Goal: Check status: Check status

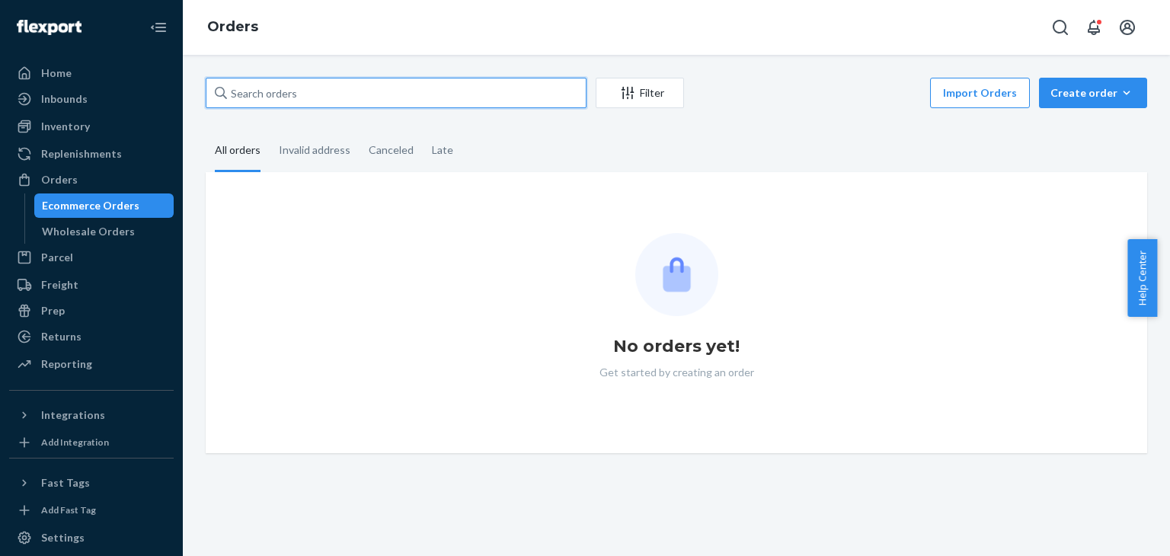
click at [325, 88] on input "text" at bounding box center [396, 93] width 381 height 30
paste input "136993665"
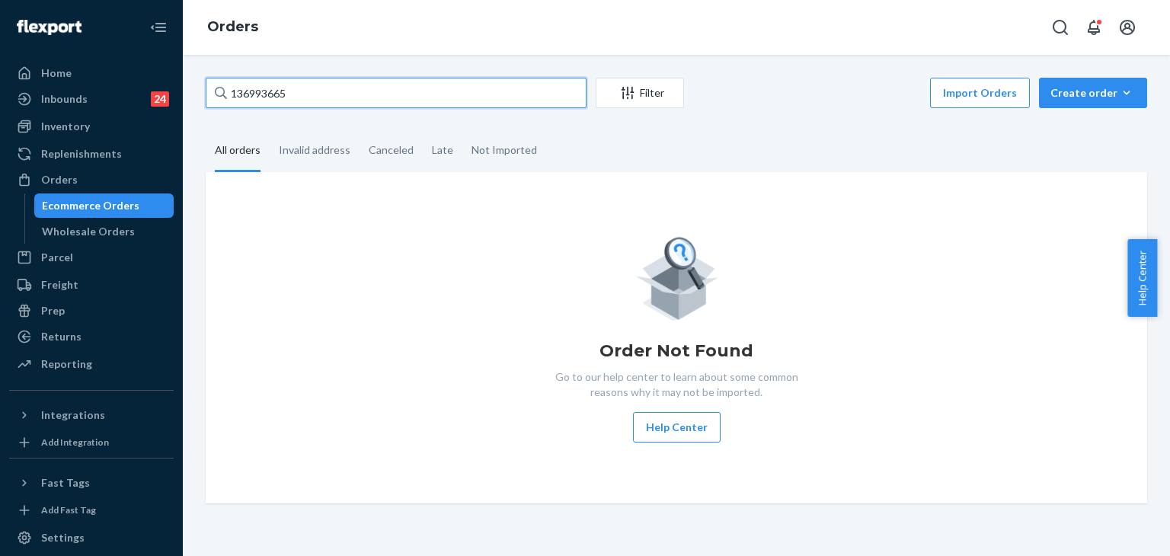
type input "136993665"
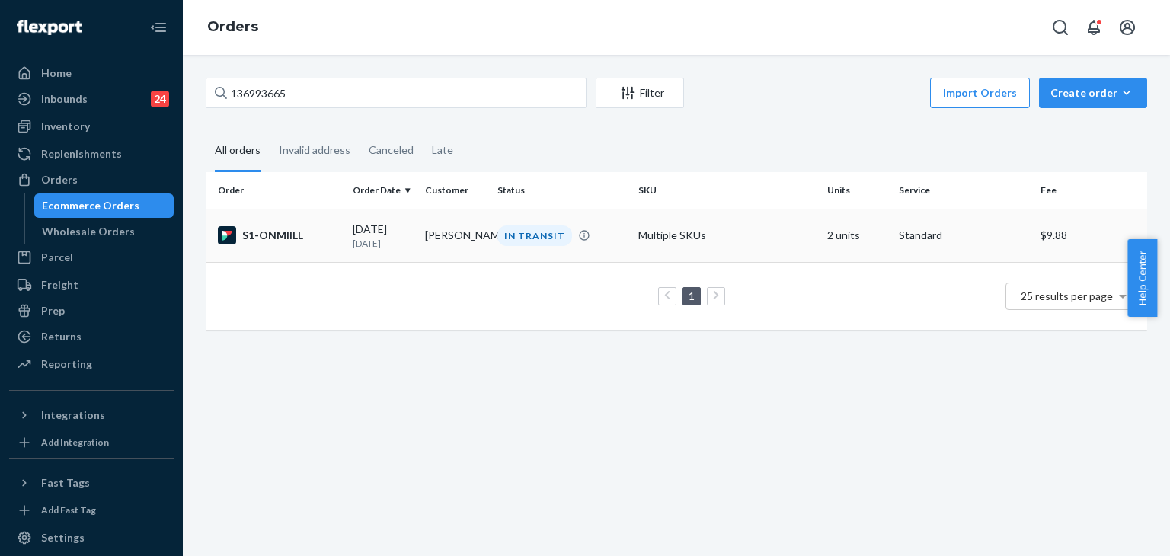
click at [279, 231] on div "S1-ONMIILL" at bounding box center [279, 235] width 123 height 18
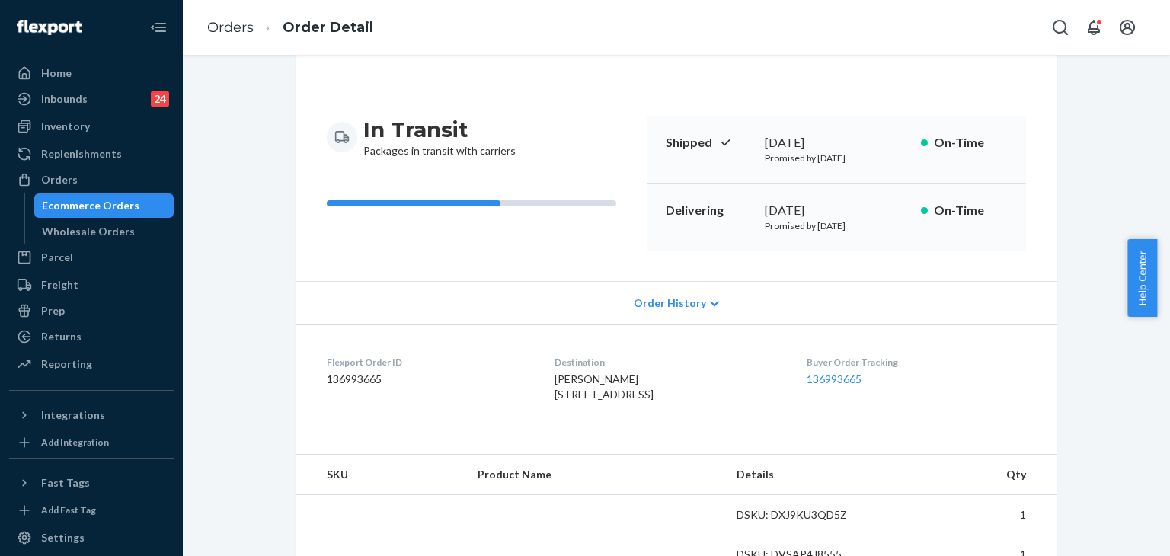
scroll to position [228, 0]
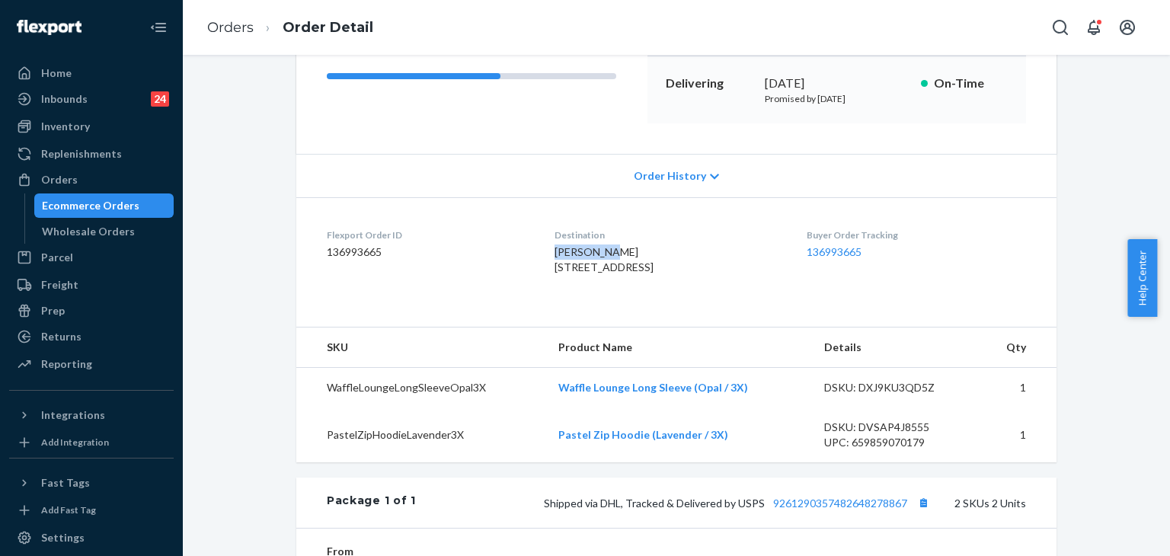
drag, startPoint x: 539, startPoint y: 247, endPoint x: 621, endPoint y: 249, distance: 81.5
click at [621, 249] on div "[PERSON_NAME] [STREET_ADDRESS]" at bounding box center [667, 259] width 227 height 30
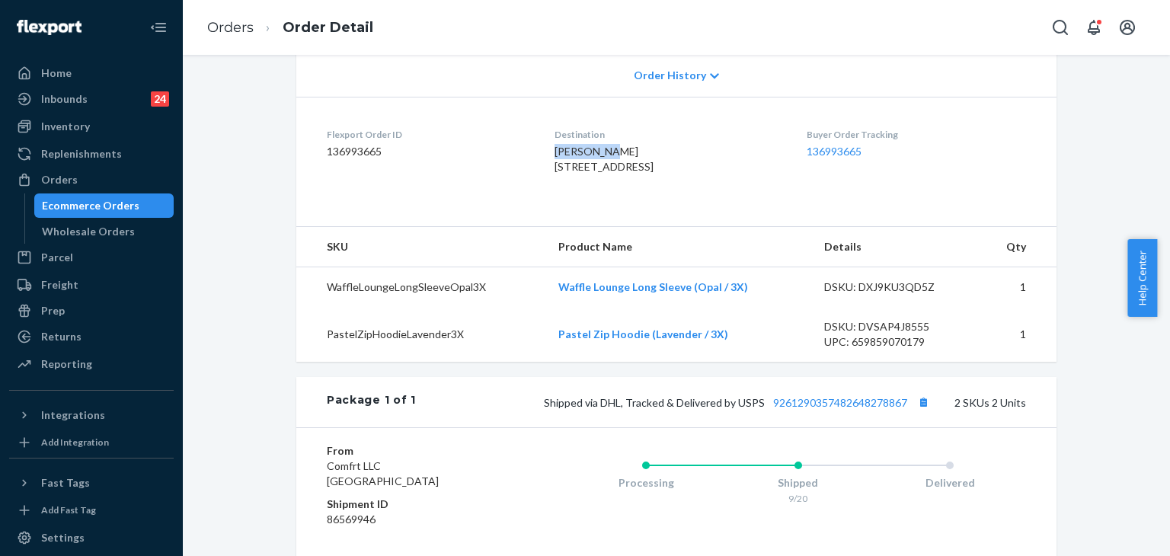
scroll to position [457, 0]
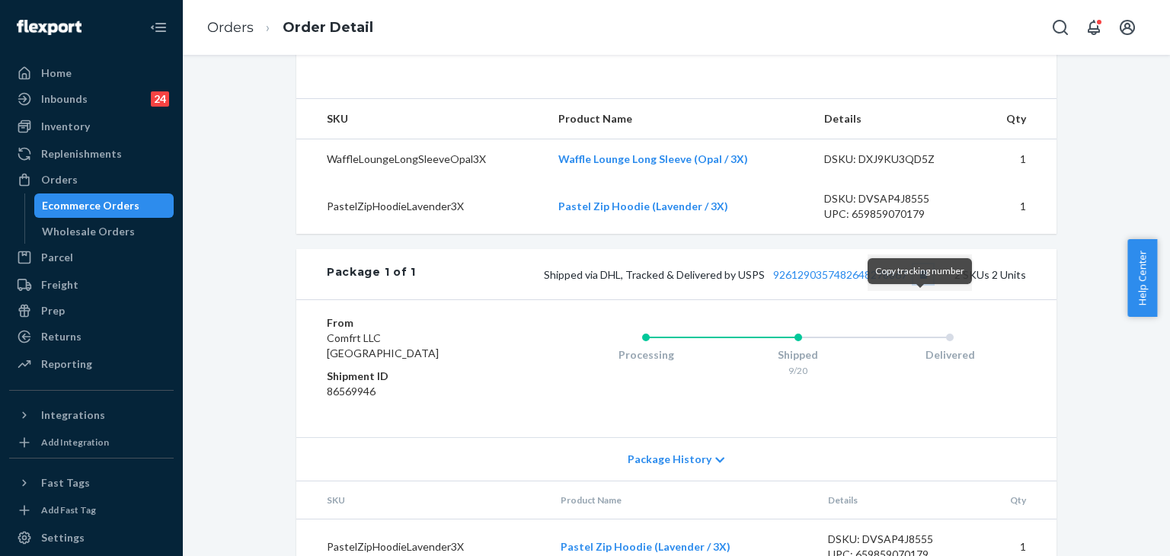
drag, startPoint x: 921, startPoint y: 302, endPoint x: 601, endPoint y: 3, distance: 438.5
click at [921, 284] on button "Copy tracking number" at bounding box center [923, 274] width 20 height 20
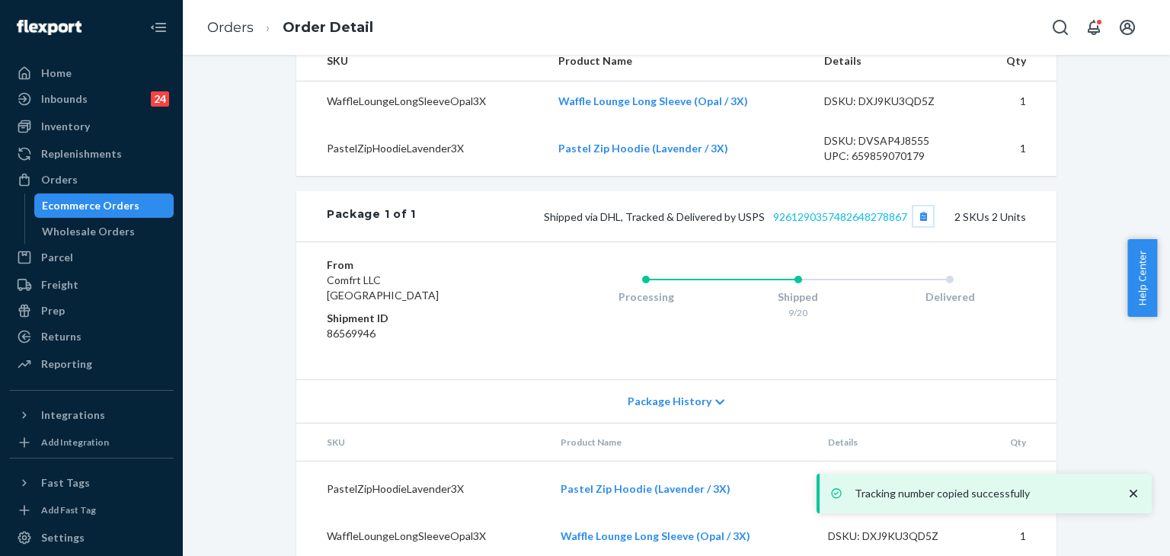
scroll to position [562, 0]
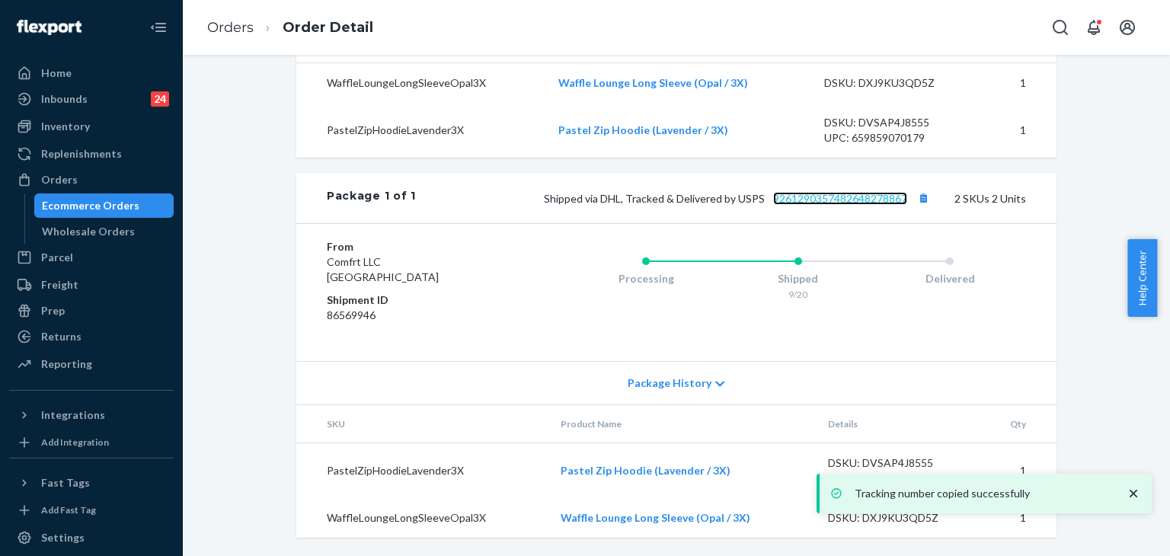
click at [846, 193] on link "9261290357482648278867" at bounding box center [840, 198] width 134 height 13
click at [235, 27] on link "Orders" at bounding box center [230, 27] width 46 height 17
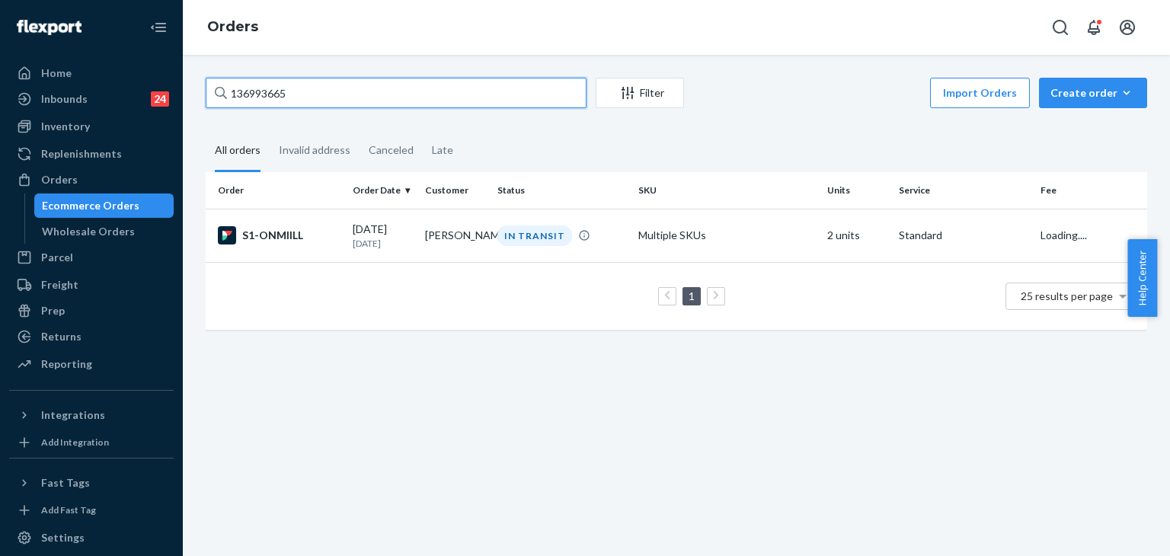
drag, startPoint x: 218, startPoint y: 90, endPoint x: 245, endPoint y: 71, distance: 33.4
click at [160, 85] on div "Home Inbounds 24 Shipping Plans Problems 24 Inventory Products Replenishments O…" at bounding box center [585, 278] width 1170 height 556
paste input "7662"
drag, startPoint x: 322, startPoint y: 90, endPoint x: 45, endPoint y: 74, distance: 277.6
click at [0, 80] on div "Home Inbounds 24 Shipping Plans Problems 24 Inventory Products Replenishments O…" at bounding box center [585, 278] width 1170 height 556
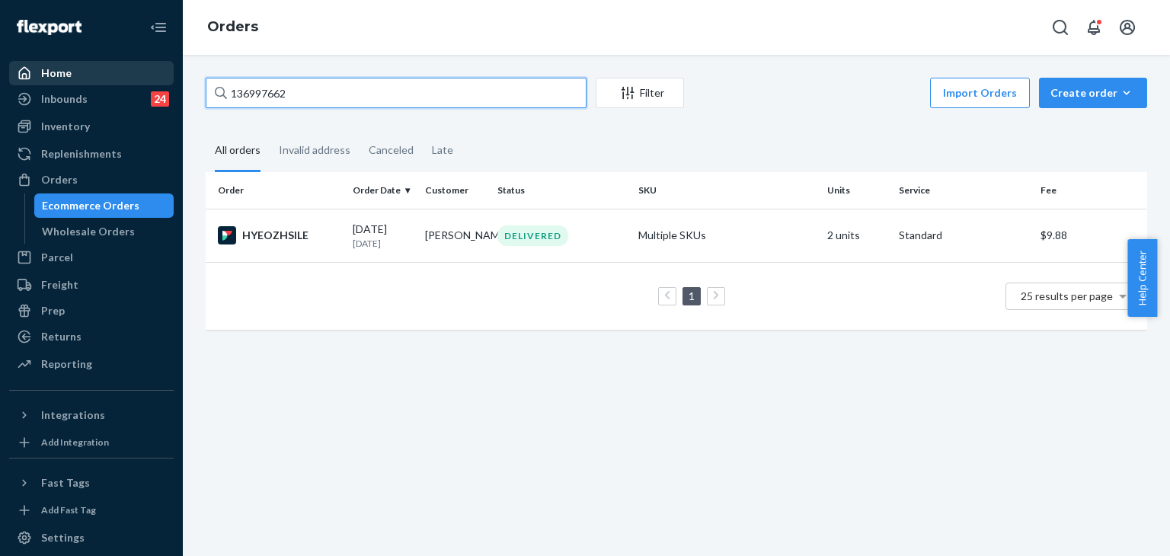
paste input "7000661"
type input "137000661"
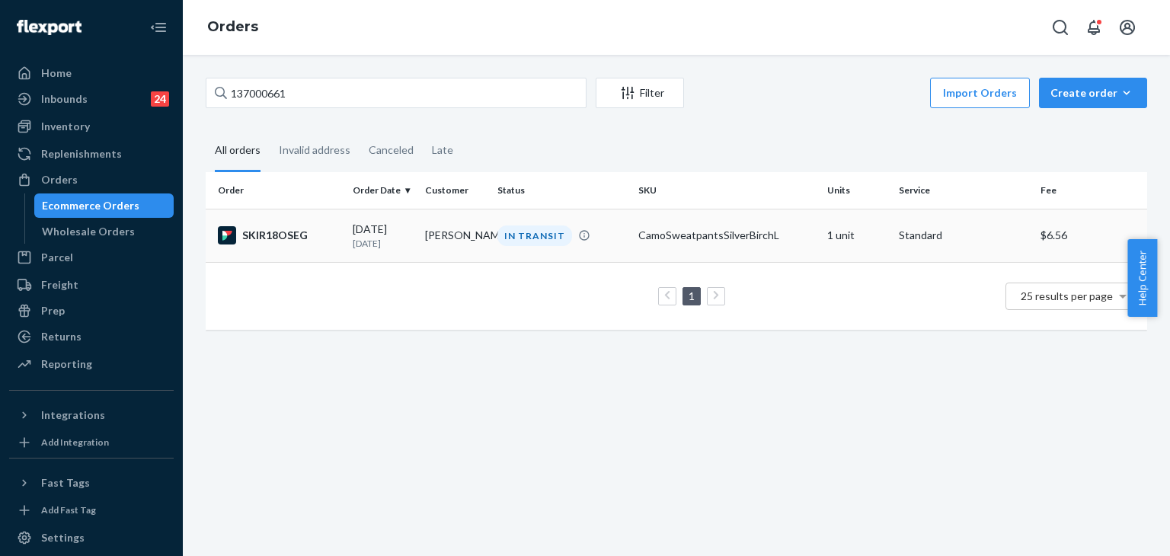
click at [278, 242] on div "SKIR18OSEG" at bounding box center [279, 235] width 123 height 18
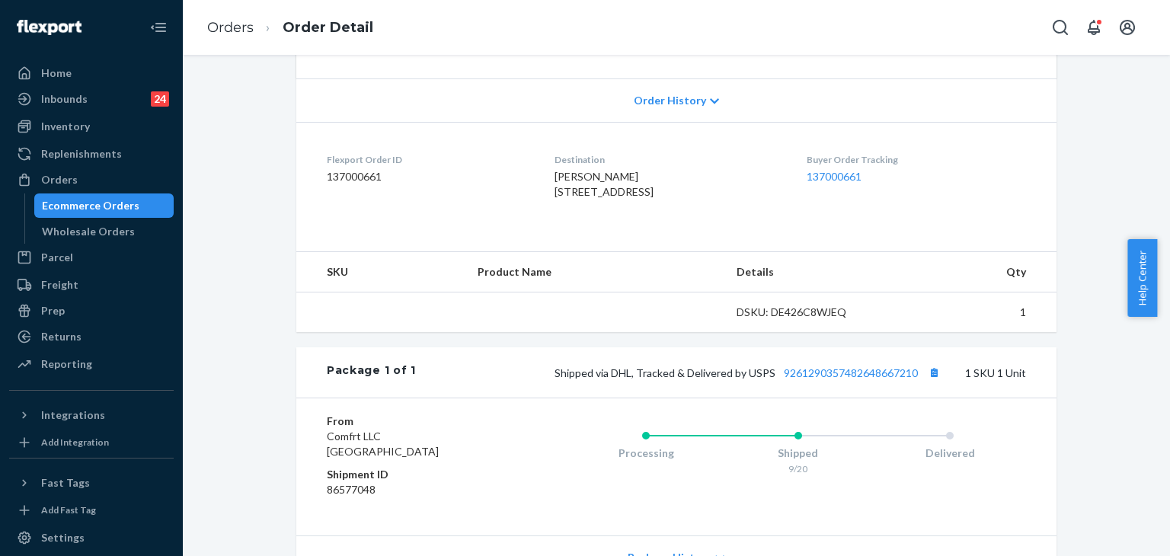
scroll to position [305, 0]
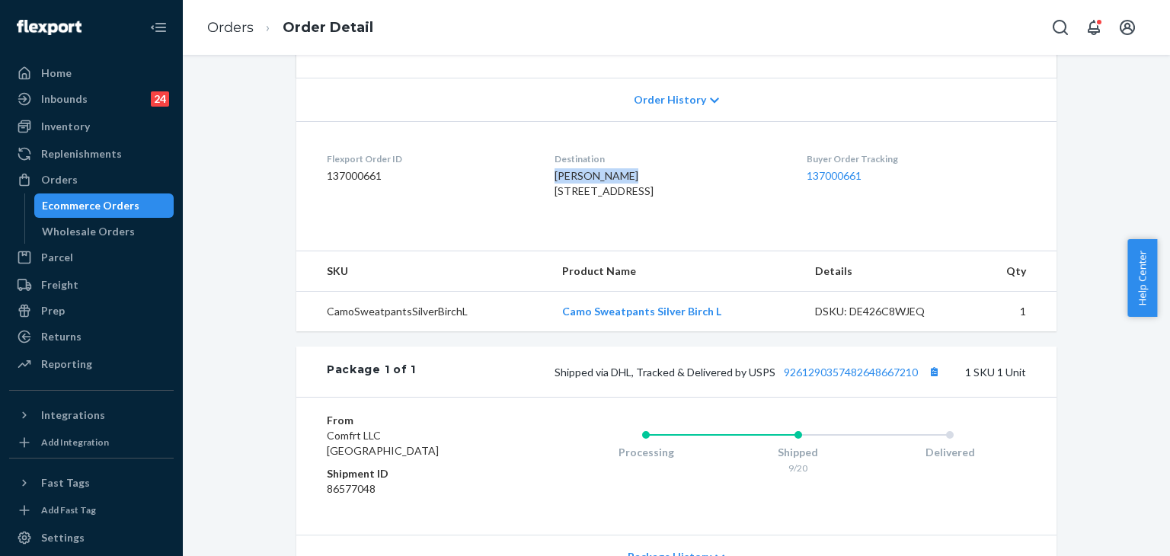
drag, startPoint x: 537, startPoint y: 174, endPoint x: 655, endPoint y: 174, distance: 118.0
click at [655, 174] on dl "Flexport Order ID 137000661 Destination [PERSON_NAME] [STREET_ADDRESS] Buyer Or…" at bounding box center [676, 178] width 760 height 114
click at [931, 381] on button "Copy tracking number" at bounding box center [934, 372] width 20 height 20
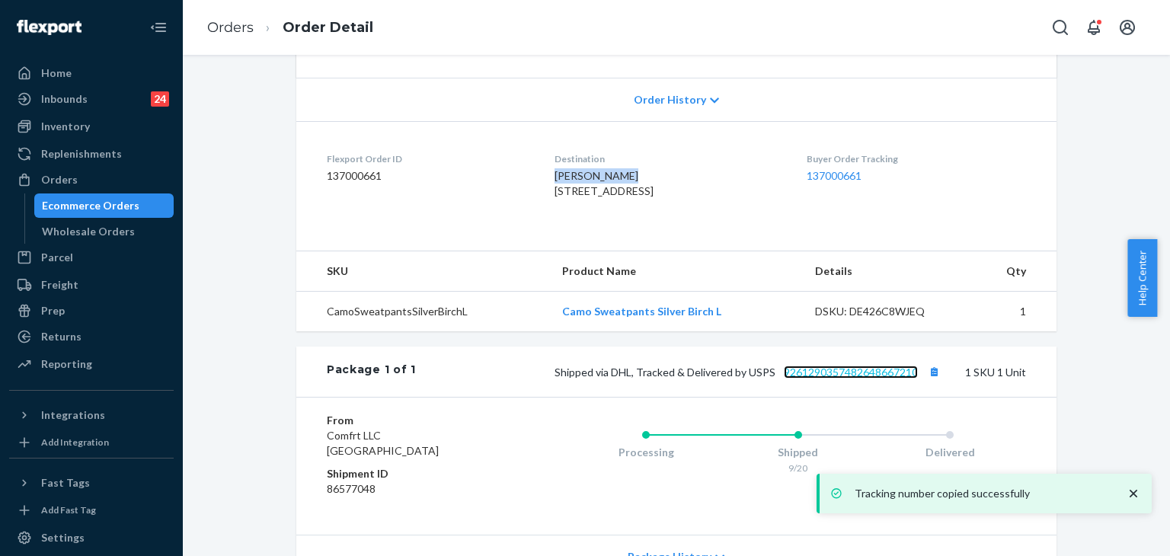
click at [853, 378] on link "9261290357482648667210" at bounding box center [850, 371] width 134 height 13
click at [243, 25] on link "Orders" at bounding box center [230, 27] width 46 height 17
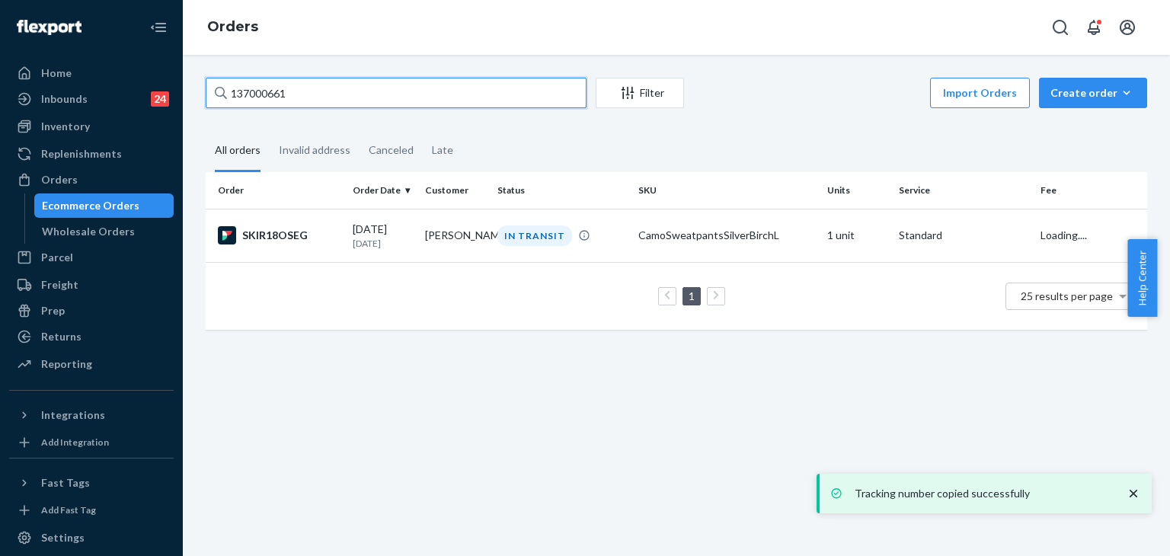
drag, startPoint x: 196, startPoint y: 92, endPoint x: 195, endPoint y: 78, distance: 13.8
click at [167, 90] on div "Home Inbounds 24 Shipping Plans Problems 24 Inventory Products Replenishments O…" at bounding box center [585, 278] width 1170 height 556
paste input "150270"
type input "137150270"
click at [303, 229] on div "SYWAKF1NEG" at bounding box center [279, 235] width 123 height 18
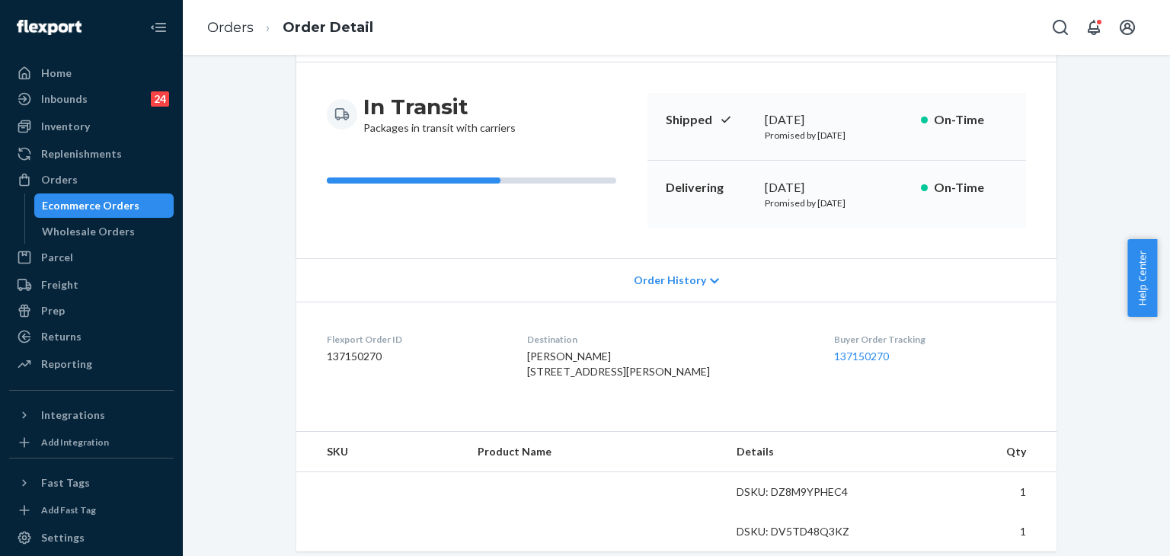
scroll to position [228, 0]
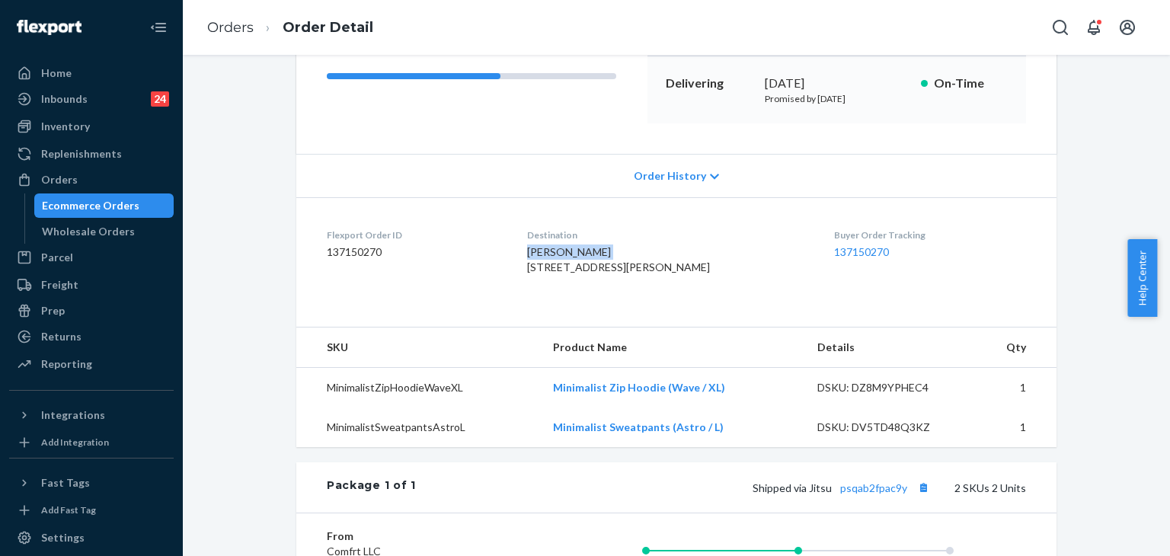
drag, startPoint x: 537, startPoint y: 247, endPoint x: 672, endPoint y: 249, distance: 134.8
click at [672, 249] on div "[PERSON_NAME] [STREET_ADDRESS][PERSON_NAME]" at bounding box center [668, 259] width 283 height 30
copy span "[PERSON_NAME]"
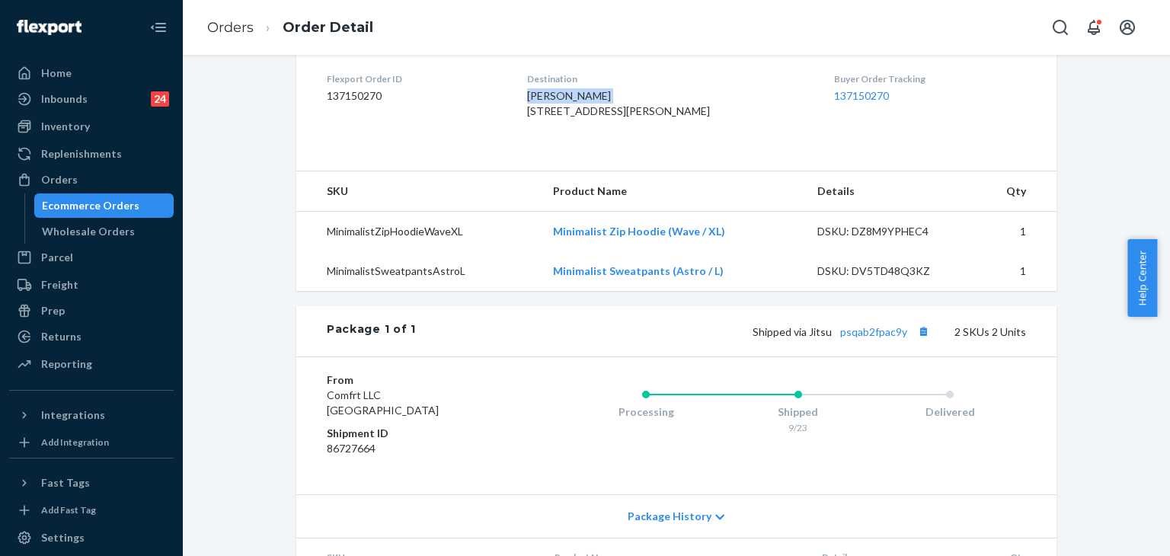
scroll to position [457, 0]
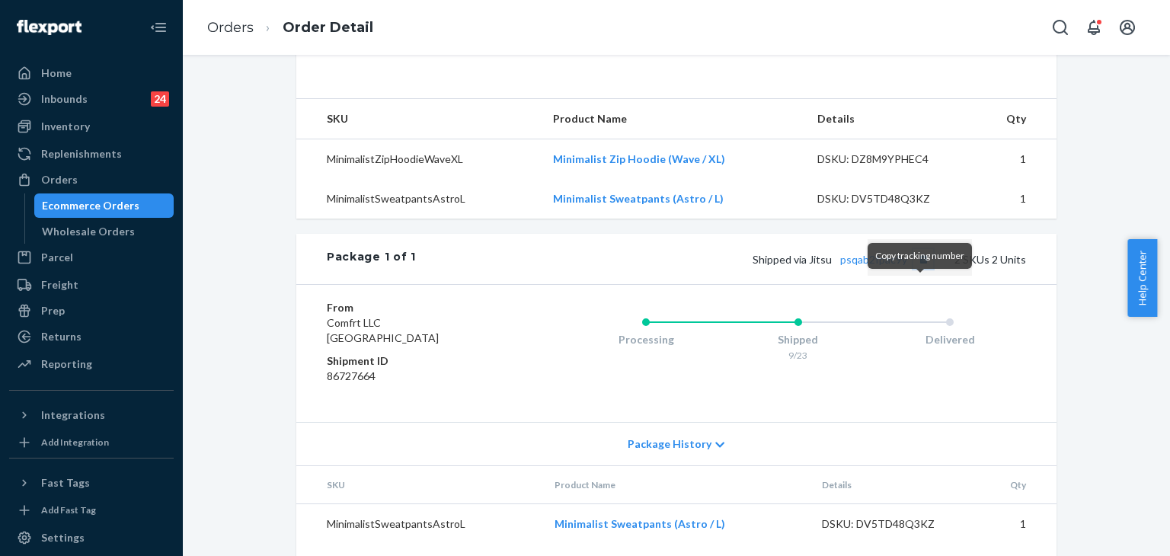
click at [921, 269] on button "Copy tracking number" at bounding box center [923, 259] width 20 height 20
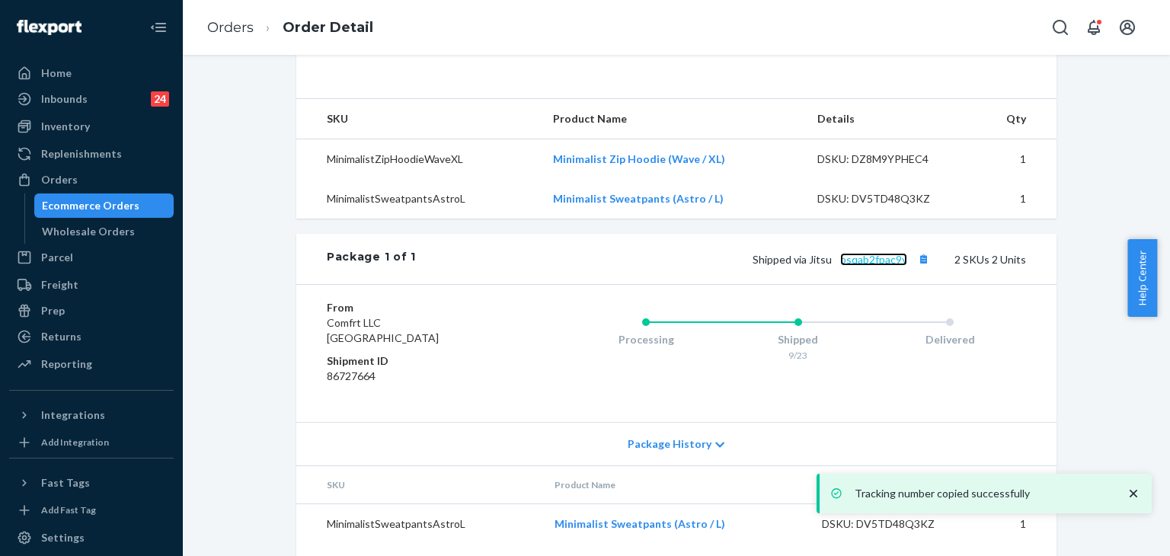
click at [865, 266] on link "psqab2fpac9y" at bounding box center [873, 259] width 67 height 13
click at [225, 19] on link "Orders" at bounding box center [230, 27] width 46 height 17
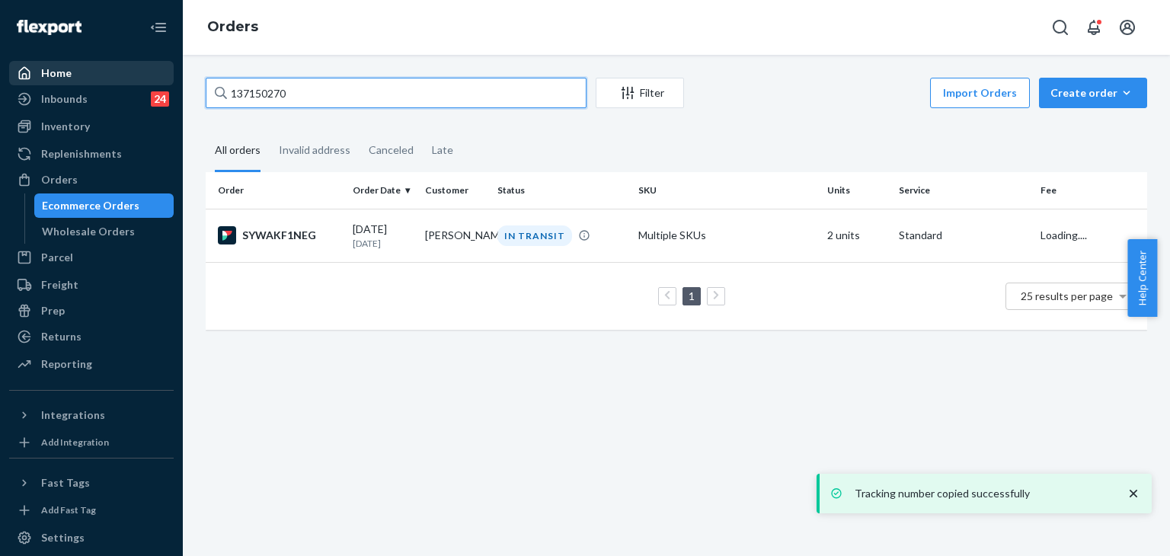
click at [113, 75] on div "Home Inbounds 24 Shipping Plans Problems 24 Inventory Products Replenishments O…" at bounding box center [585, 278] width 1170 height 556
paste input "1455"
type input "137151455"
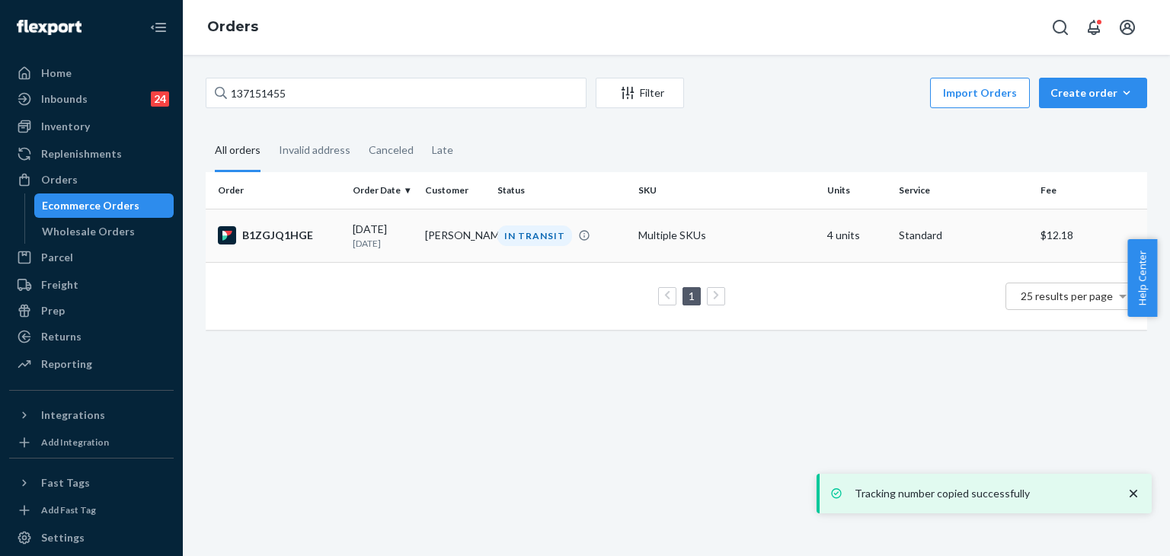
click at [287, 236] on div "B1ZGJQ1HGE" at bounding box center [279, 235] width 123 height 18
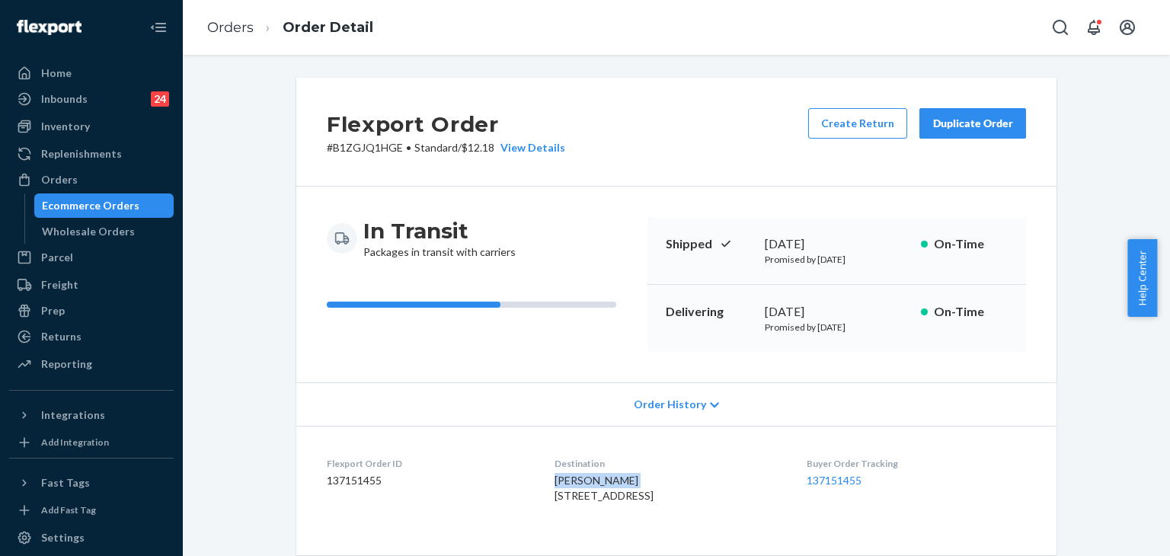
drag, startPoint x: 538, startPoint y: 479, endPoint x: 604, endPoint y: 330, distance: 162.6
click at [639, 474] on dl "Flexport Order ID 137151455 Destination [PERSON_NAME] [STREET_ADDRESS] Buyer Or…" at bounding box center [676, 483] width 760 height 114
copy span "[PERSON_NAME]"
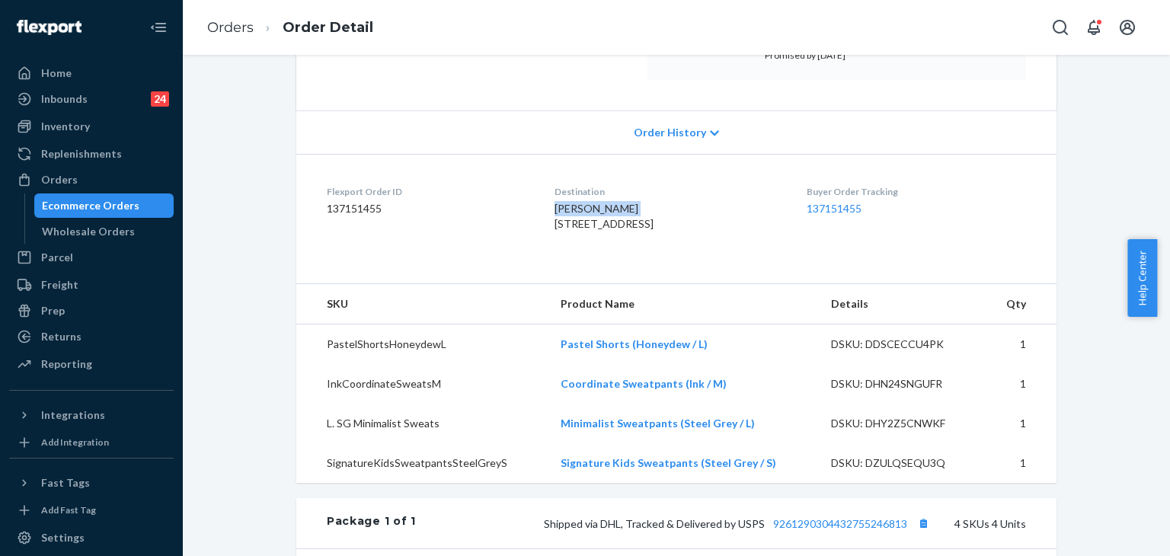
scroll to position [381, 0]
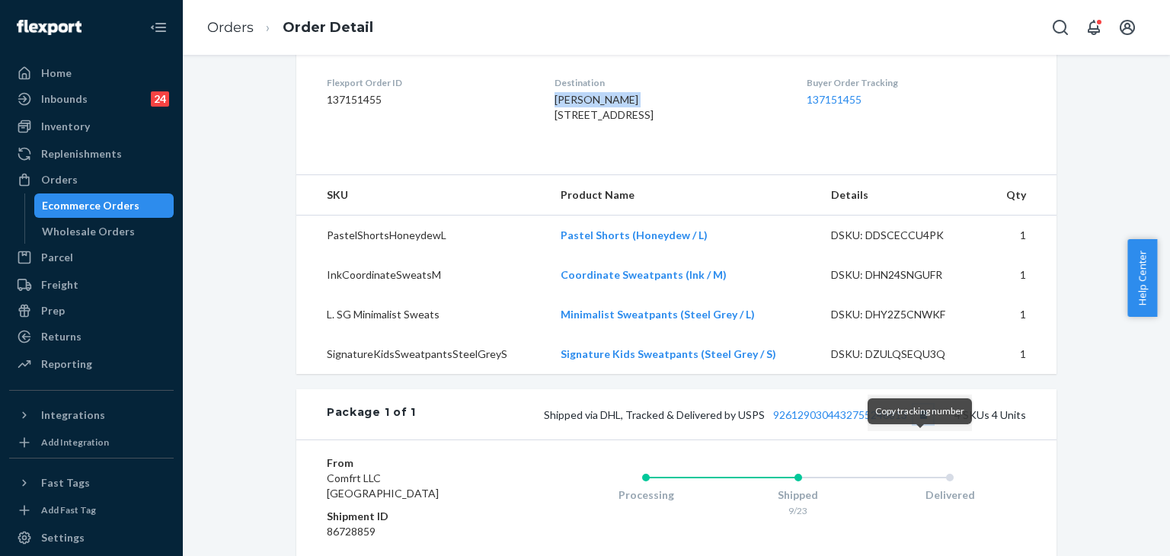
click at [919, 424] on button "Copy tracking number" at bounding box center [923, 414] width 20 height 20
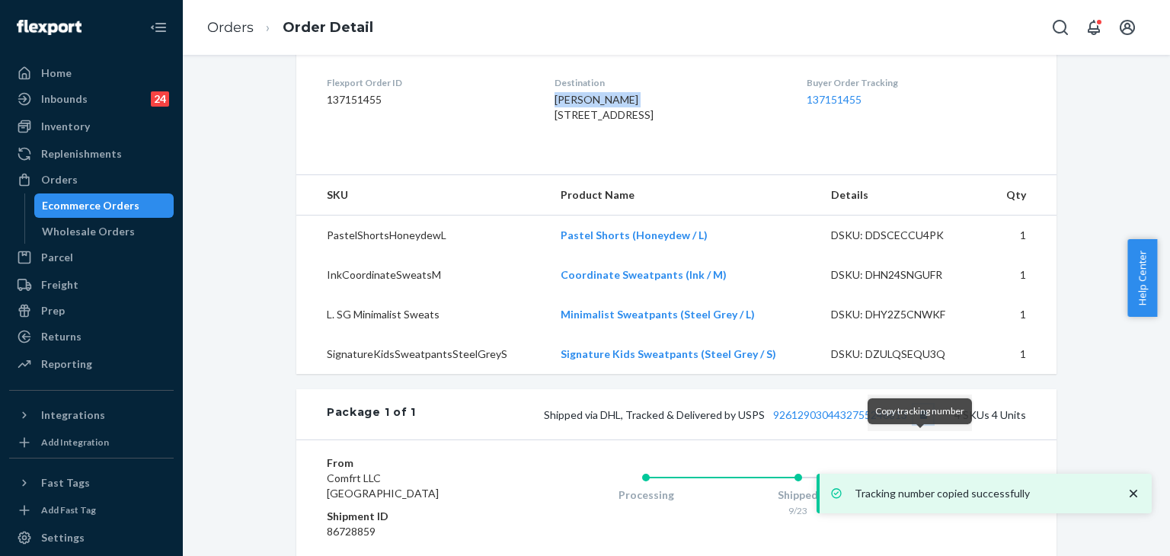
click at [921, 424] on button "Copy tracking number" at bounding box center [923, 414] width 20 height 20
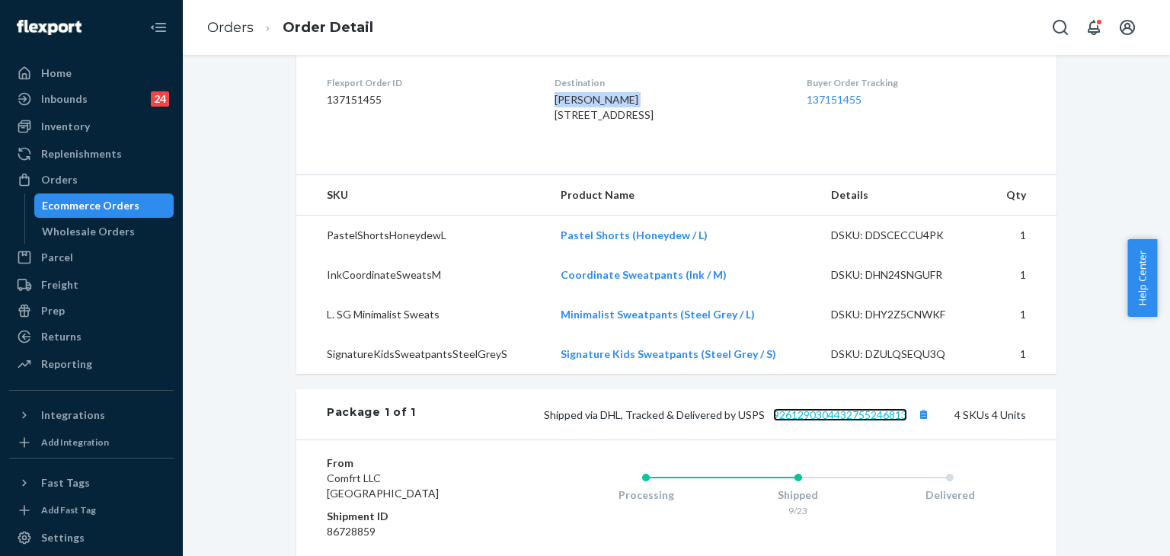
click at [846, 421] on link "9261290304432755246813" at bounding box center [840, 414] width 134 height 13
click at [237, 24] on link "Orders" at bounding box center [230, 27] width 46 height 17
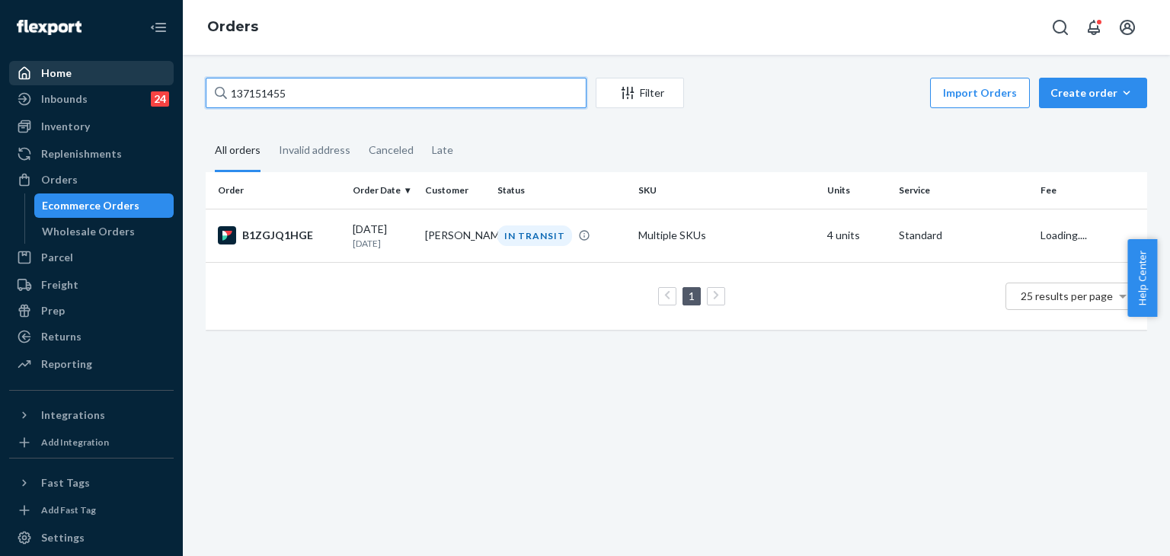
drag, startPoint x: 334, startPoint y: 95, endPoint x: 102, endPoint y: 74, distance: 233.2
click at [67, 83] on div "Home Inbounds 24 Shipping Plans Problems 24 Inventory Products Replenishments O…" at bounding box center [585, 278] width 1170 height 556
paste input "729"
type input "137151729"
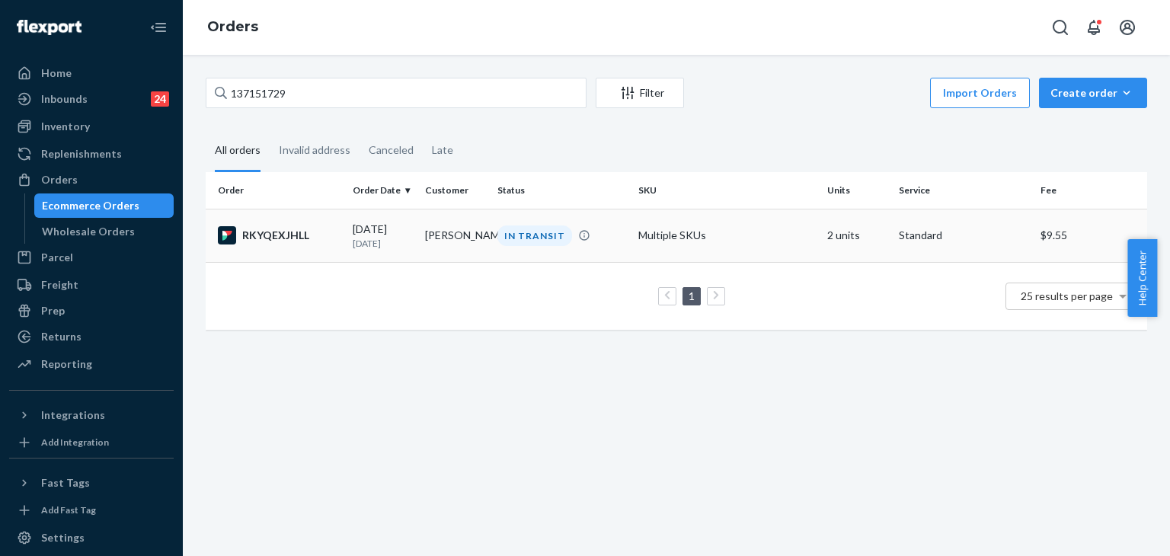
click at [277, 233] on div "RKYQEXJHLL" at bounding box center [279, 235] width 123 height 18
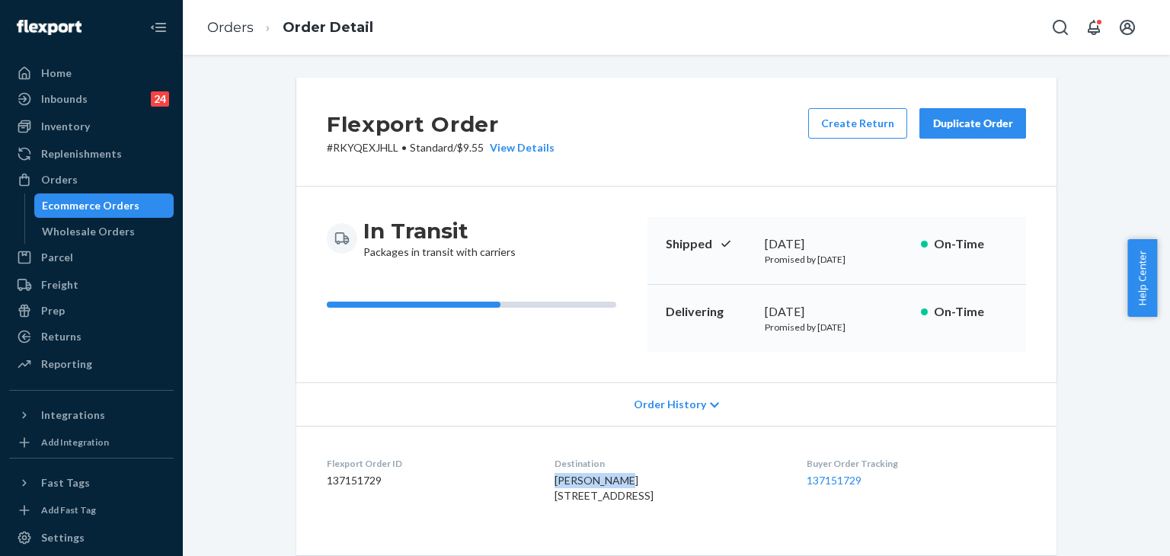
drag, startPoint x: 528, startPoint y: 477, endPoint x: 658, endPoint y: 476, distance: 129.4
click at [658, 476] on dl "Flexport Order ID 137151729 Destination [PERSON_NAME] [STREET_ADDRESS] US Buyer…" at bounding box center [676, 483] width 760 height 114
copy span "[PERSON_NAME]"
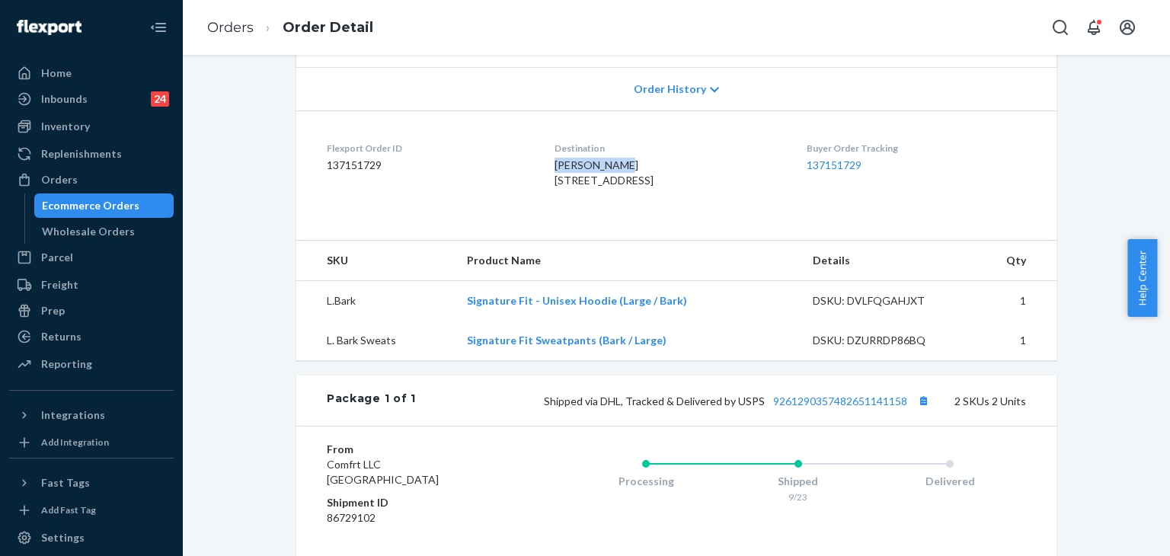
scroll to position [381, 0]
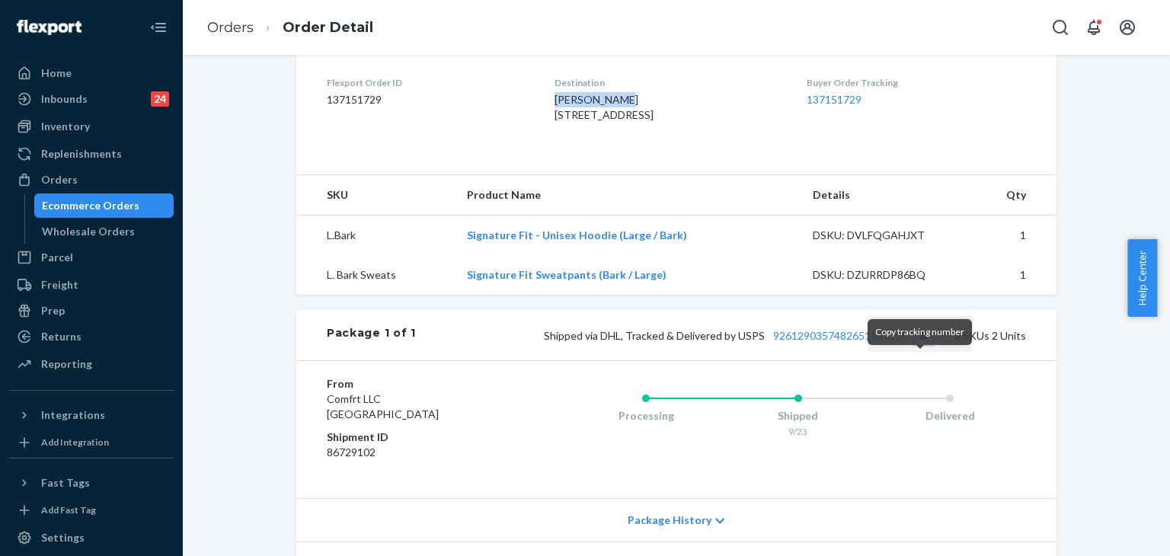
click at [920, 345] on button "Copy tracking number" at bounding box center [923, 335] width 20 height 20
click at [846, 342] on link "9261290357482651141158" at bounding box center [840, 335] width 134 height 13
click at [230, 23] on link "Orders" at bounding box center [230, 27] width 46 height 17
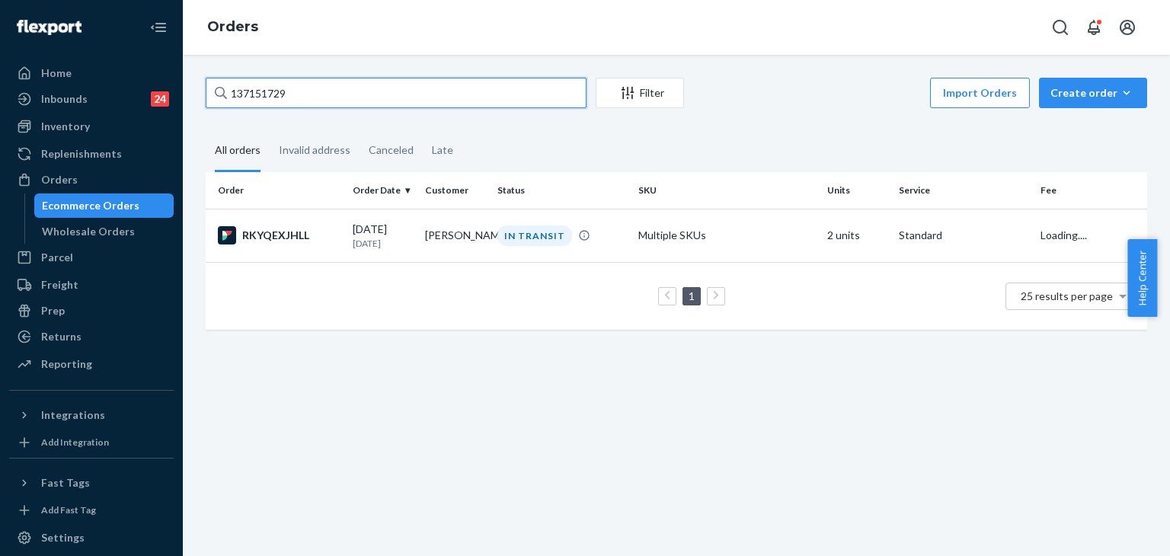
click at [149, 70] on div "Home Inbounds 24 Shipping Plans Problems 24 Inventory Products Replenishments O…" at bounding box center [585, 278] width 1170 height 556
paste input "7761"
type input "137157761"
click at [279, 240] on div "S1TRR4J2XE" at bounding box center [279, 235] width 123 height 18
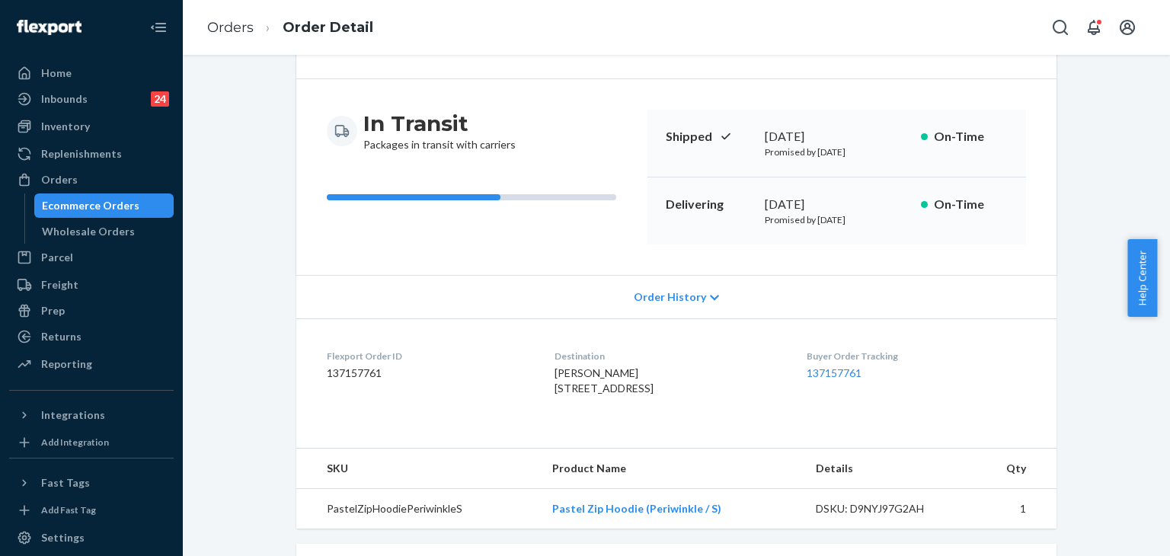
scroll to position [228, 0]
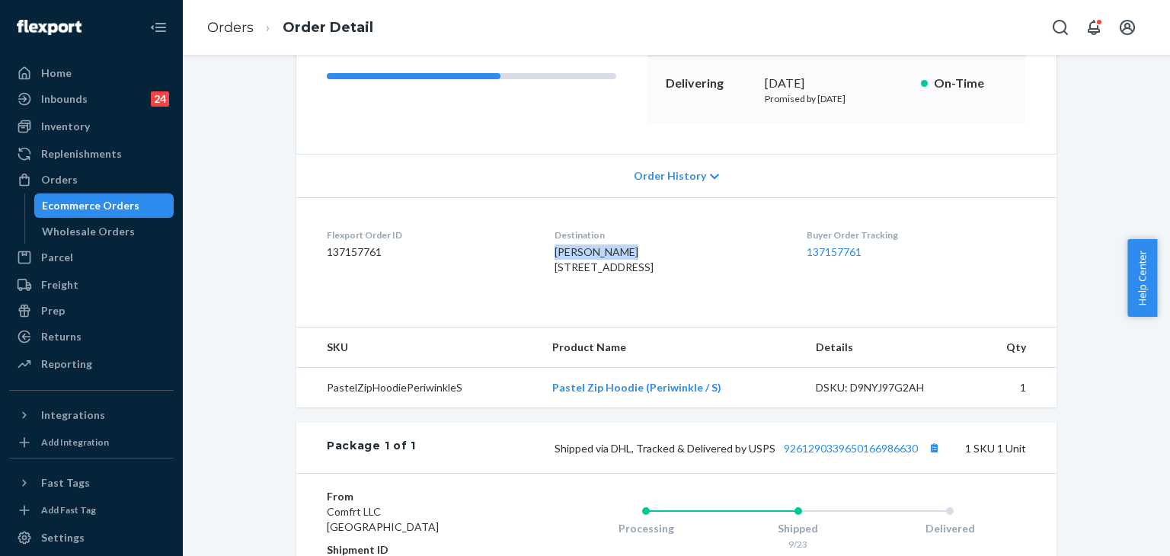
drag, startPoint x: 538, startPoint y: 250, endPoint x: 653, endPoint y: 250, distance: 115.0
click at [653, 250] on dl "Flexport Order ID 137157761 Destination [PERSON_NAME] [STREET_ADDRESS] US Buyer…" at bounding box center [676, 254] width 760 height 114
copy span "[PERSON_NAME]"
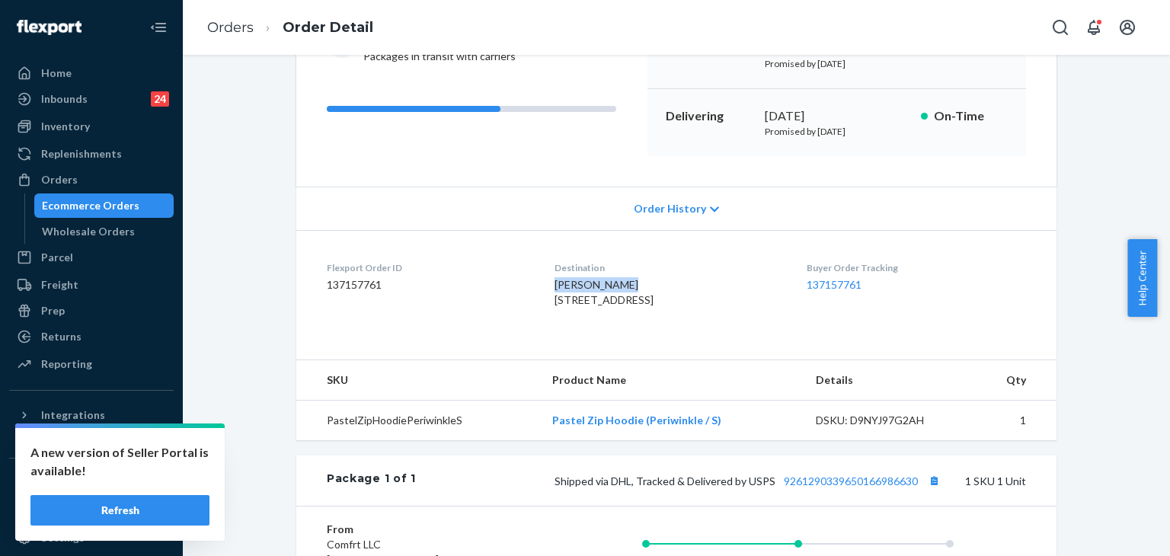
scroll to position [305, 0]
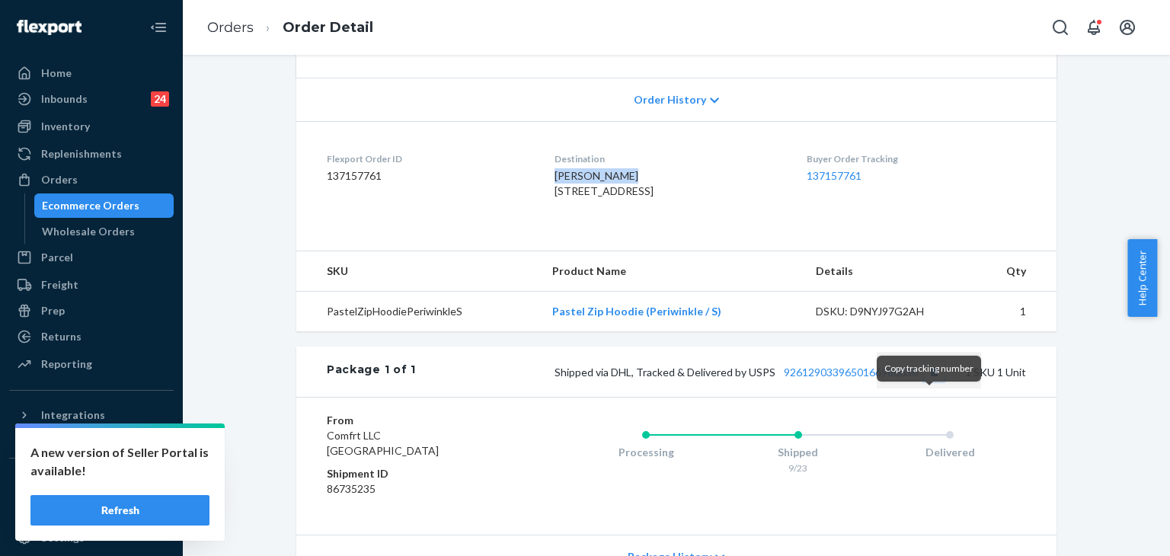
click at [926, 381] on button "Copy tracking number" at bounding box center [934, 372] width 20 height 20
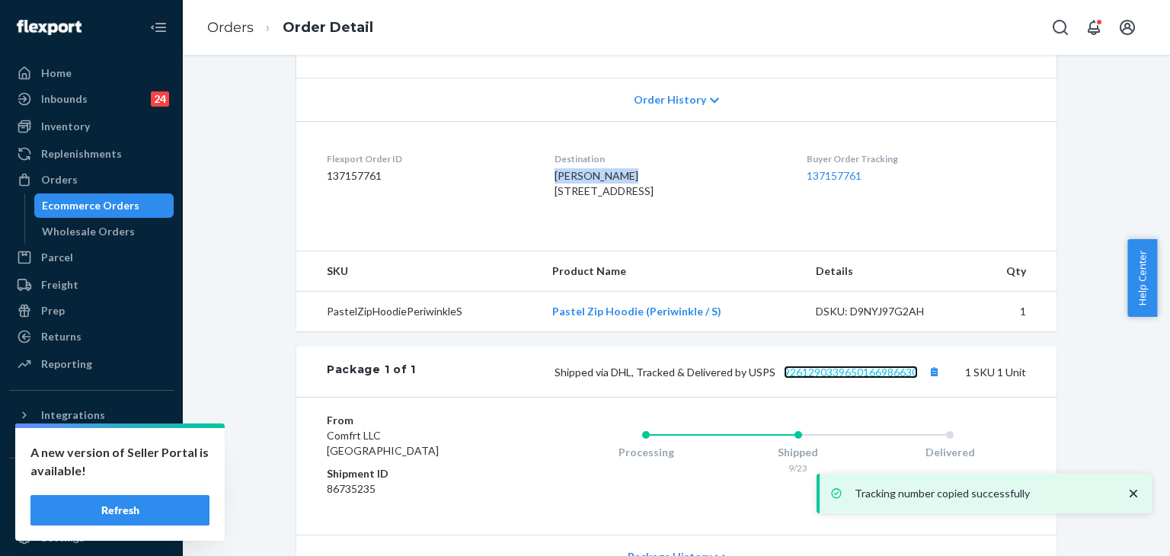
click at [877, 378] on link "9261290339650166986630" at bounding box center [850, 371] width 134 height 13
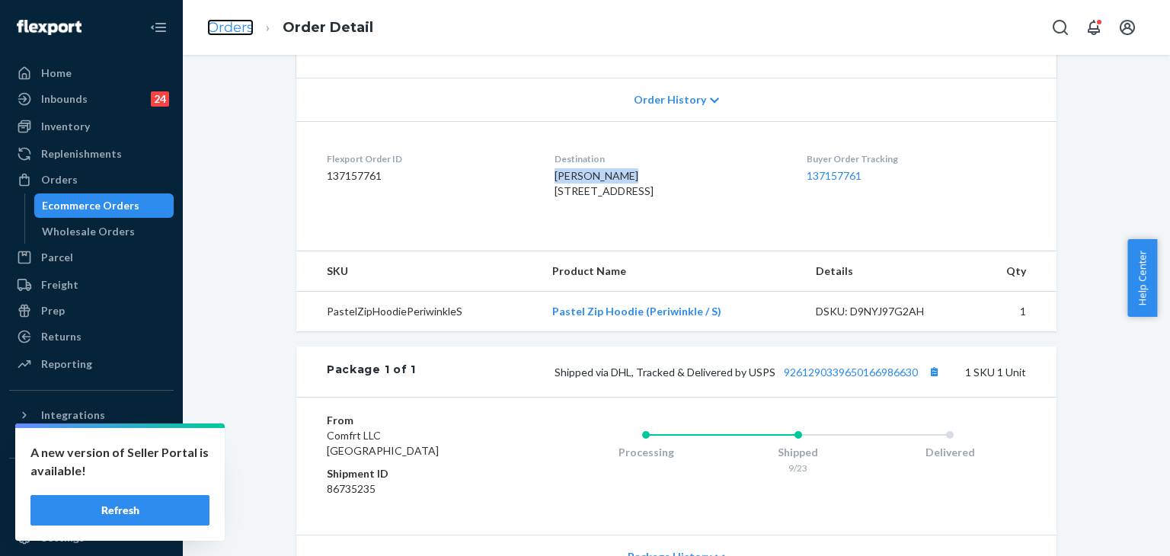
click at [228, 25] on link "Orders" at bounding box center [230, 27] width 46 height 17
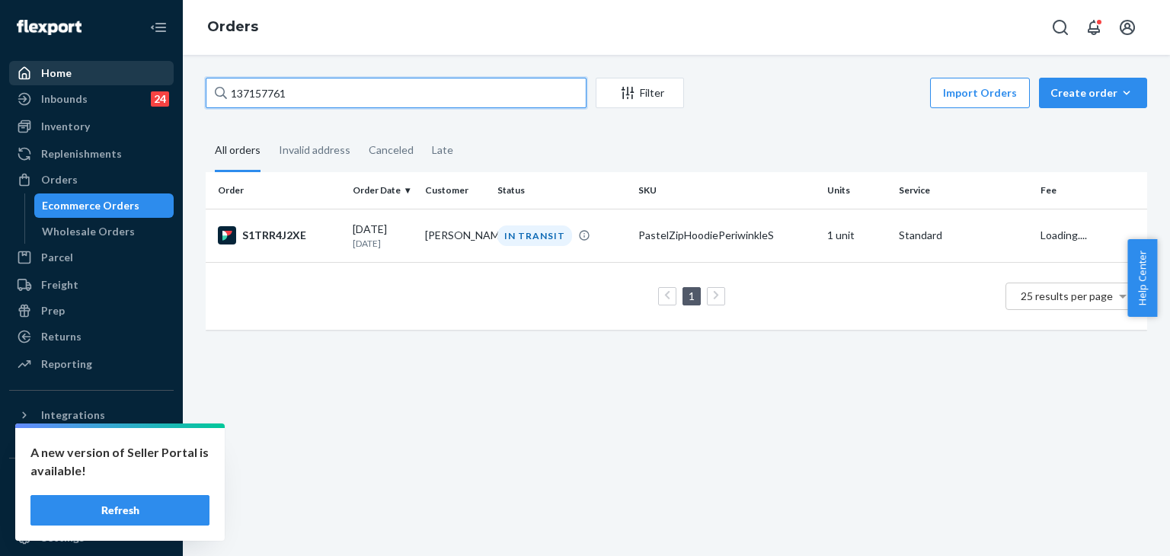
drag, startPoint x: 124, startPoint y: 80, endPoint x: 101, endPoint y: 80, distance: 23.6
click at [101, 80] on div "Home Inbounds 24 Shipping Plans Problems 24 Inventory Products Replenishments O…" at bounding box center [585, 278] width 1170 height 556
paste input "9147"
type input "137159147"
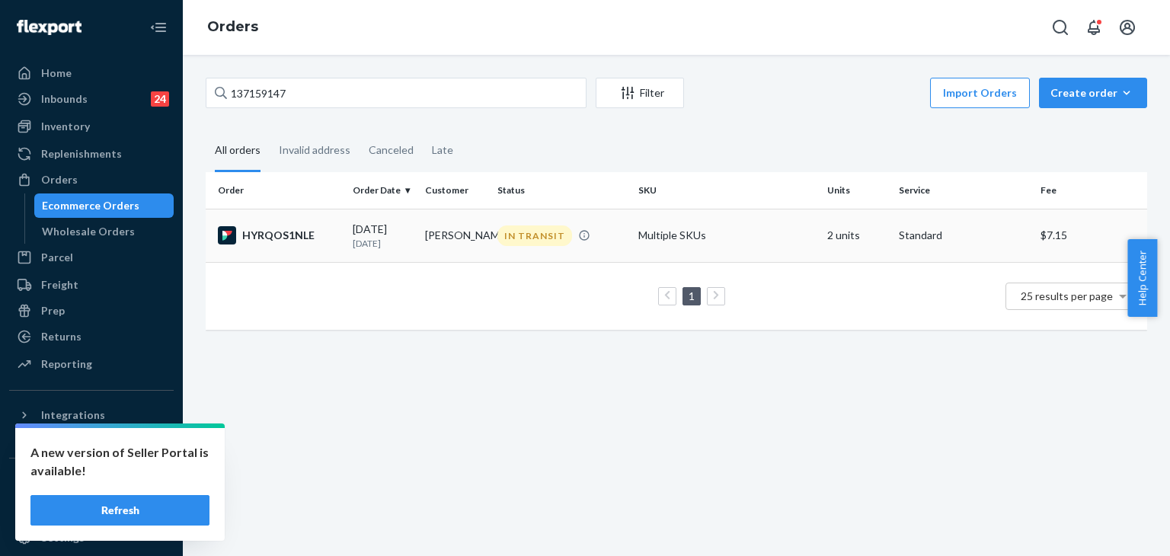
click at [295, 240] on div "HYRQOS1NLE" at bounding box center [279, 235] width 123 height 18
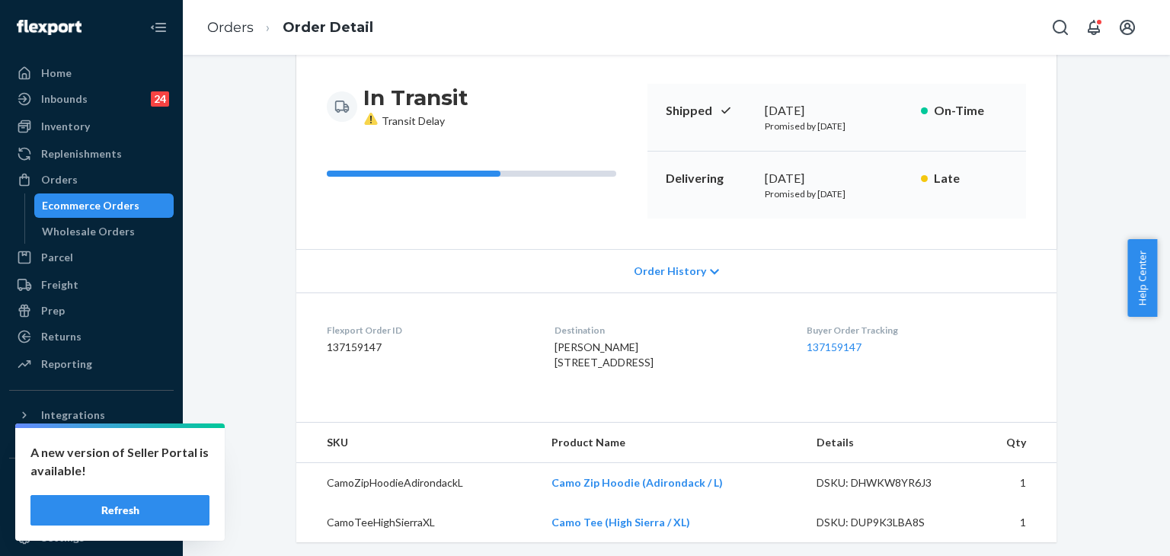
scroll to position [228, 0]
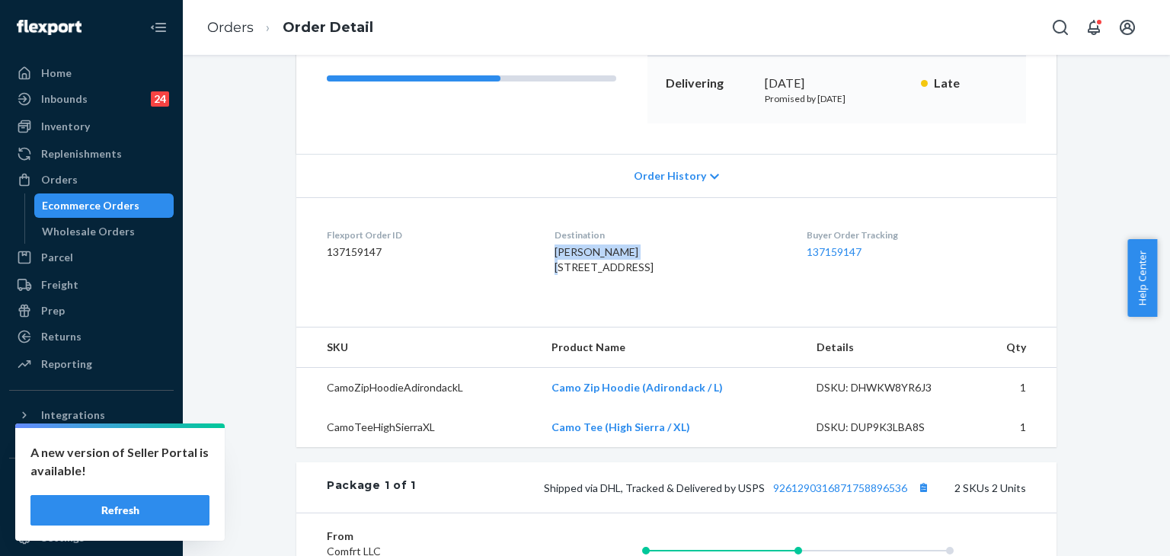
drag, startPoint x: 624, startPoint y: 253, endPoint x: 544, endPoint y: 237, distance: 81.5
click at [527, 250] on dl "Flexport Order ID 137159147 Destination [PERSON_NAME] [STREET_ADDRESS] US Buyer…" at bounding box center [676, 254] width 760 height 114
copy span "[PERSON_NAME]"
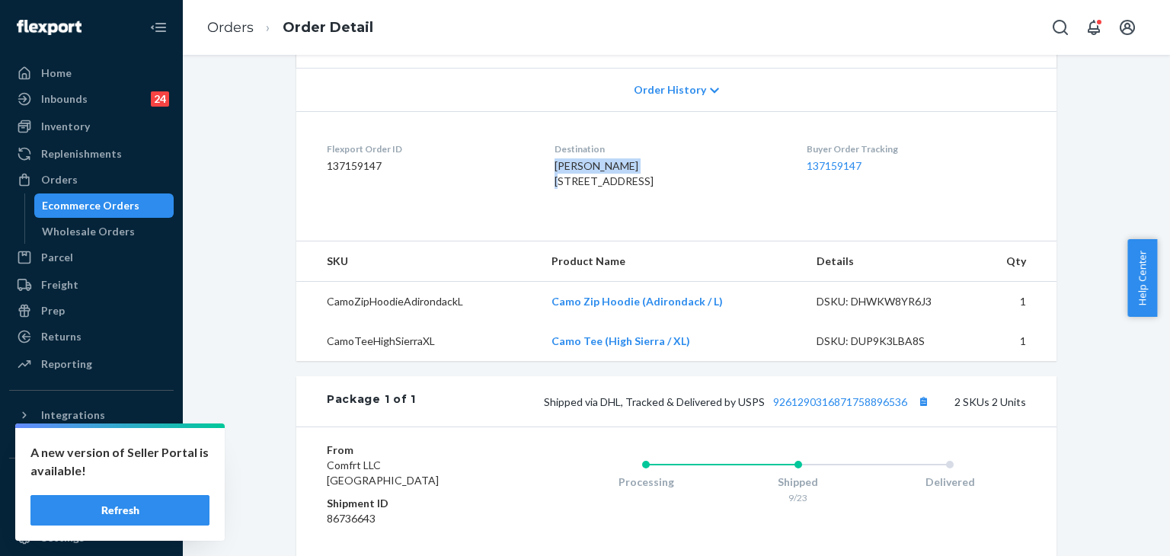
scroll to position [381, 0]
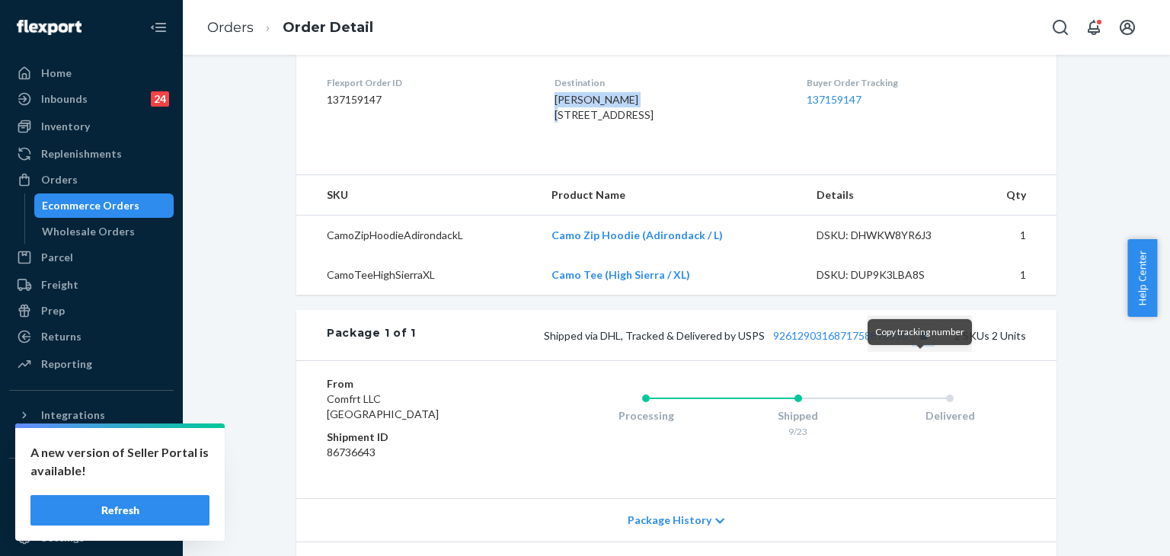
click at [916, 345] on button "Copy tracking number" at bounding box center [923, 335] width 20 height 20
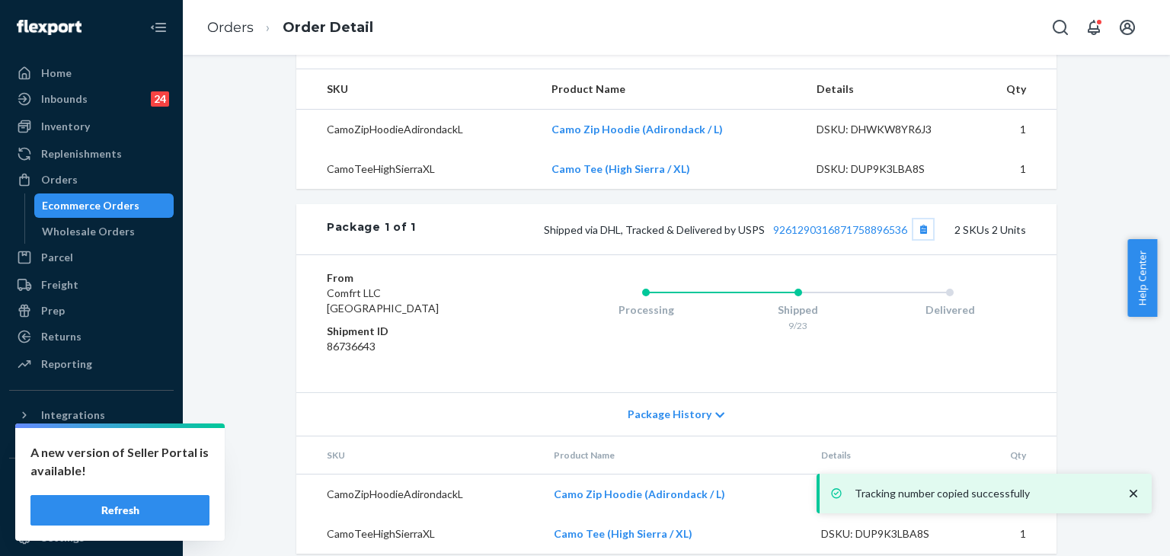
scroll to position [531, 0]
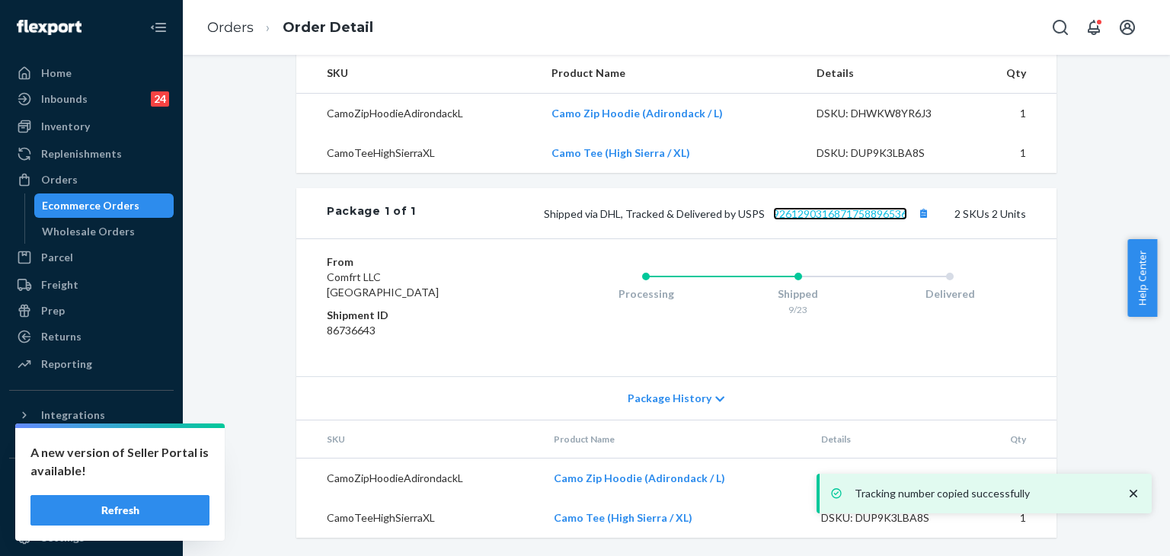
click at [841, 214] on link "9261290316871758896536" at bounding box center [840, 213] width 134 height 13
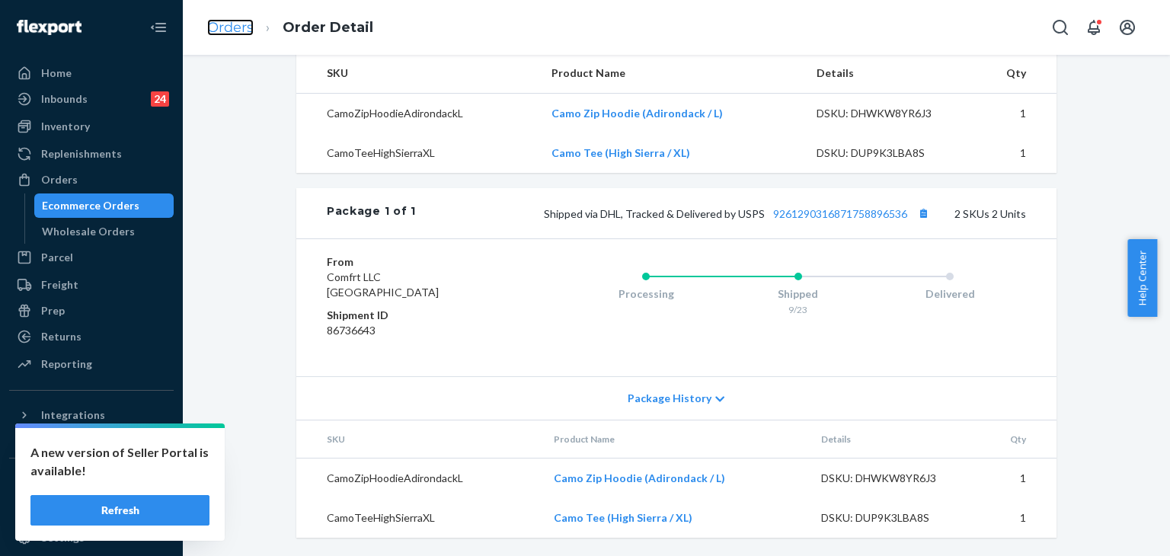
click at [247, 21] on link "Orders" at bounding box center [230, 27] width 46 height 17
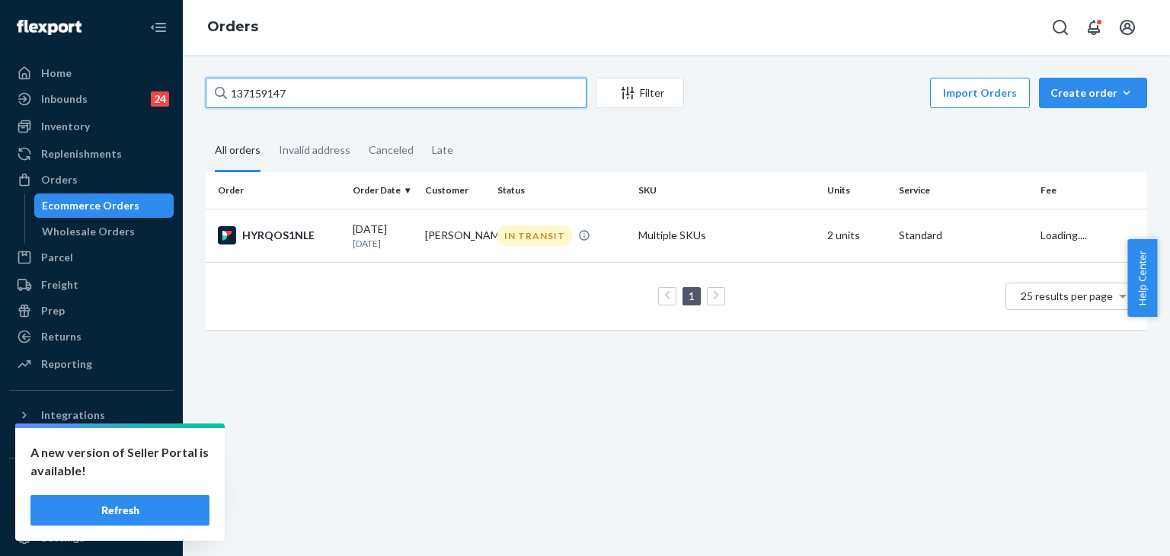
click at [176, 85] on div "Home Inbounds 24 Shipping Plans Problems 24 Inventory Products Replenishments O…" at bounding box center [585, 278] width 1170 height 556
paste input "73944"
type input "137173944"
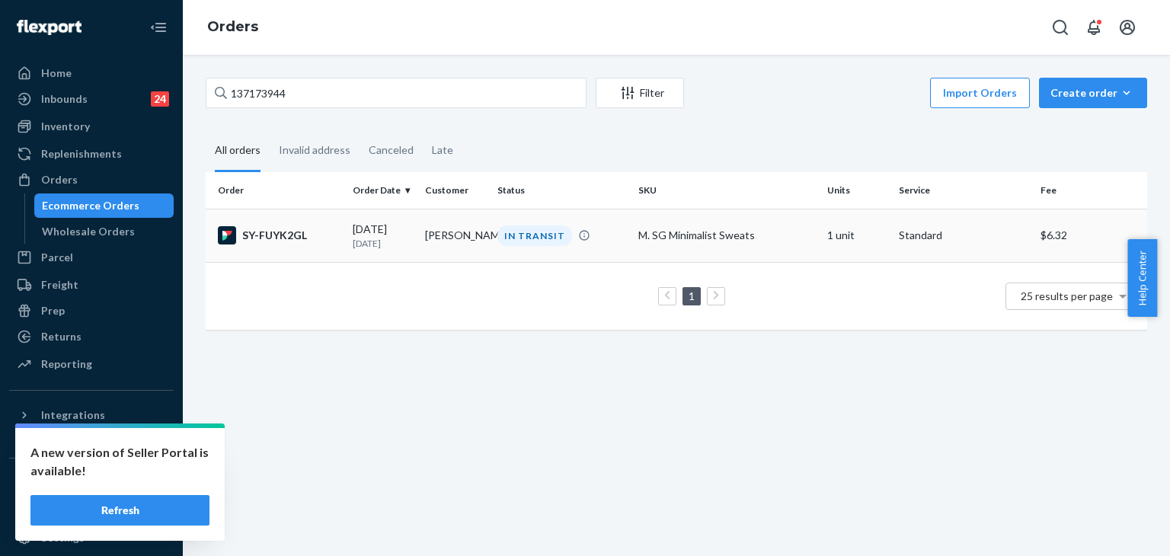
click at [284, 229] on div "SY-FUYK2GL" at bounding box center [279, 235] width 123 height 18
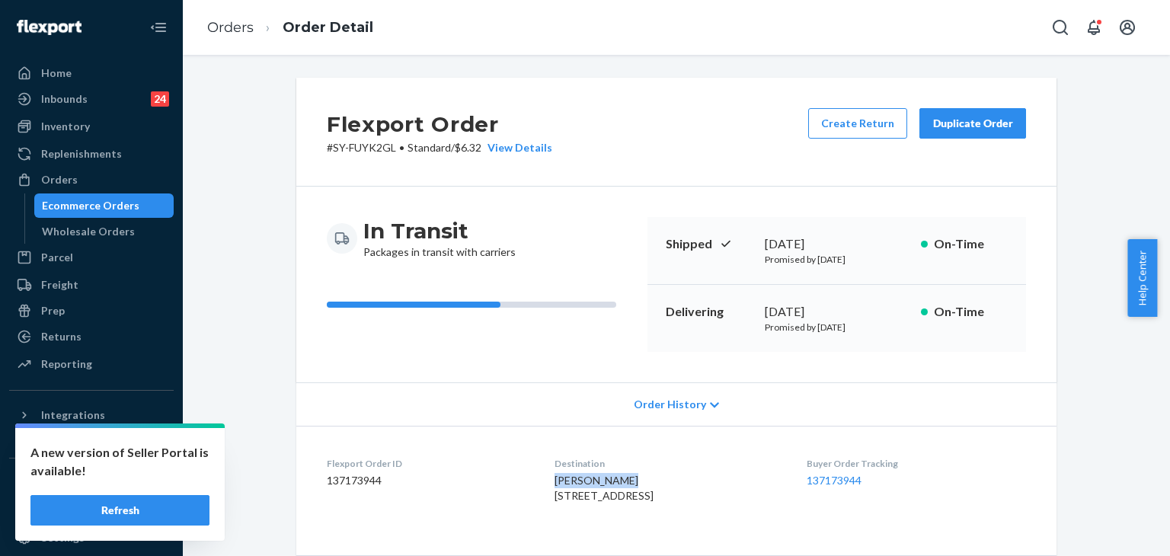
drag, startPoint x: 541, startPoint y: 479, endPoint x: 624, endPoint y: 479, distance: 82.2
click at [624, 479] on dl "Flexport Order ID 137173944 Destination [PERSON_NAME] [STREET_ADDRESS] US Buyer…" at bounding box center [676, 483] width 760 height 114
copy span "[PERSON_NAME]"
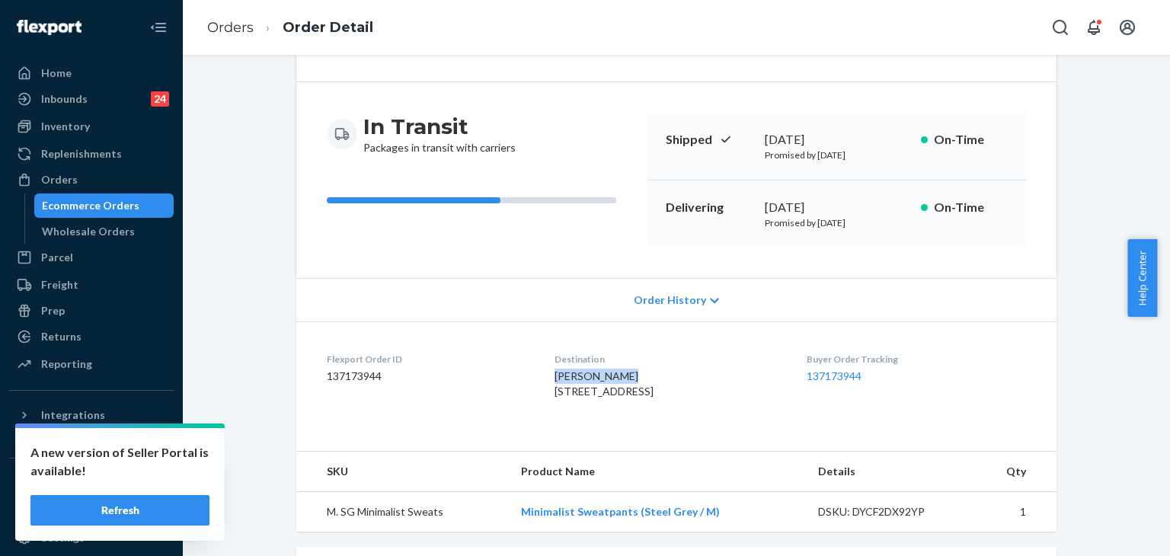
scroll to position [228, 0]
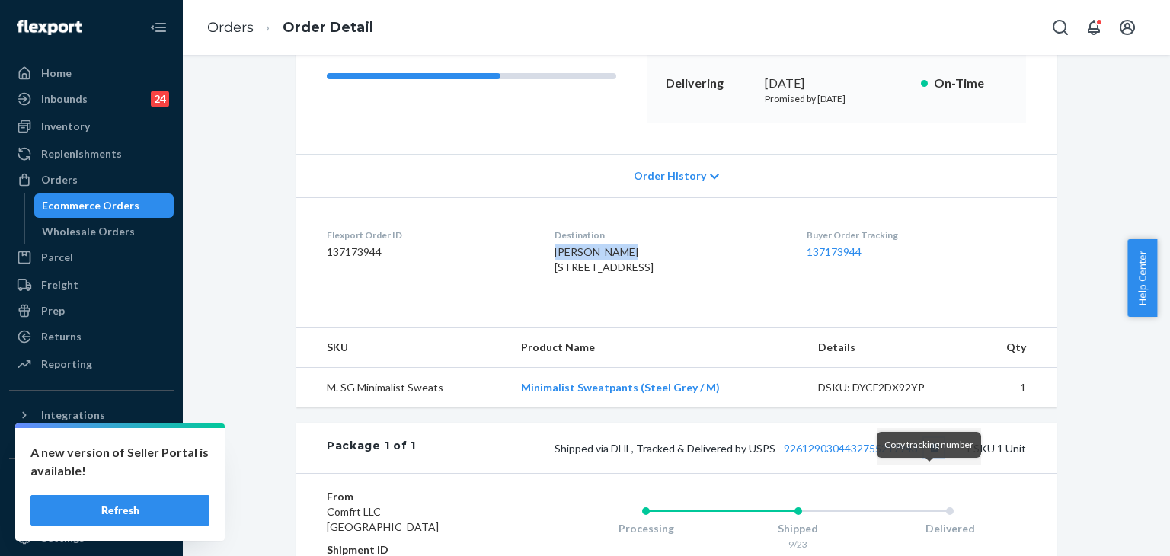
click at [928, 458] on button "Copy tracking number" at bounding box center [934, 448] width 20 height 20
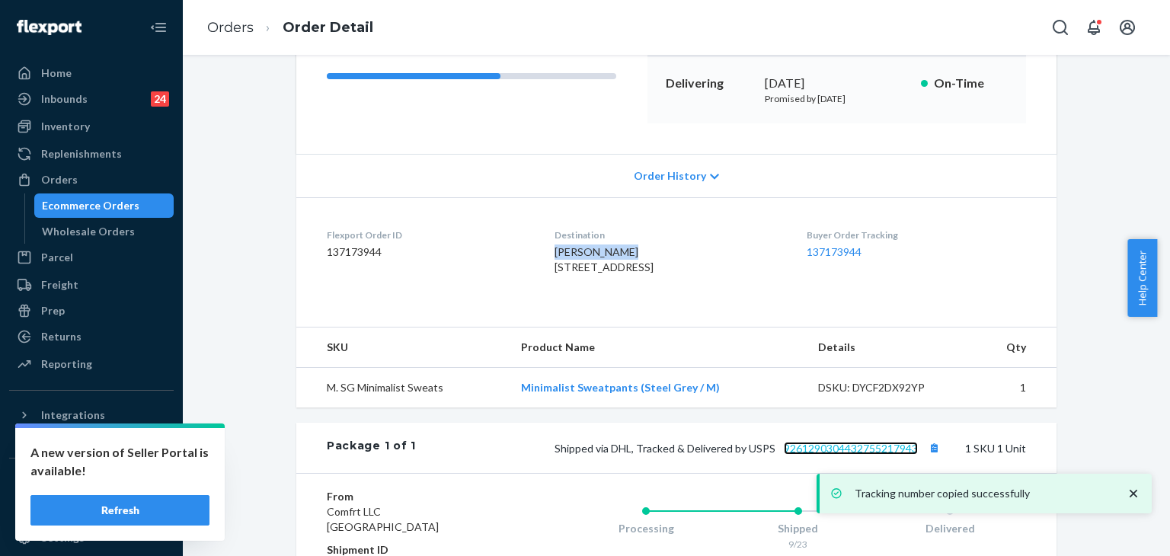
click at [793, 455] on link "9261290304432755217943" at bounding box center [850, 448] width 134 height 13
click at [225, 25] on link "Orders" at bounding box center [230, 27] width 46 height 17
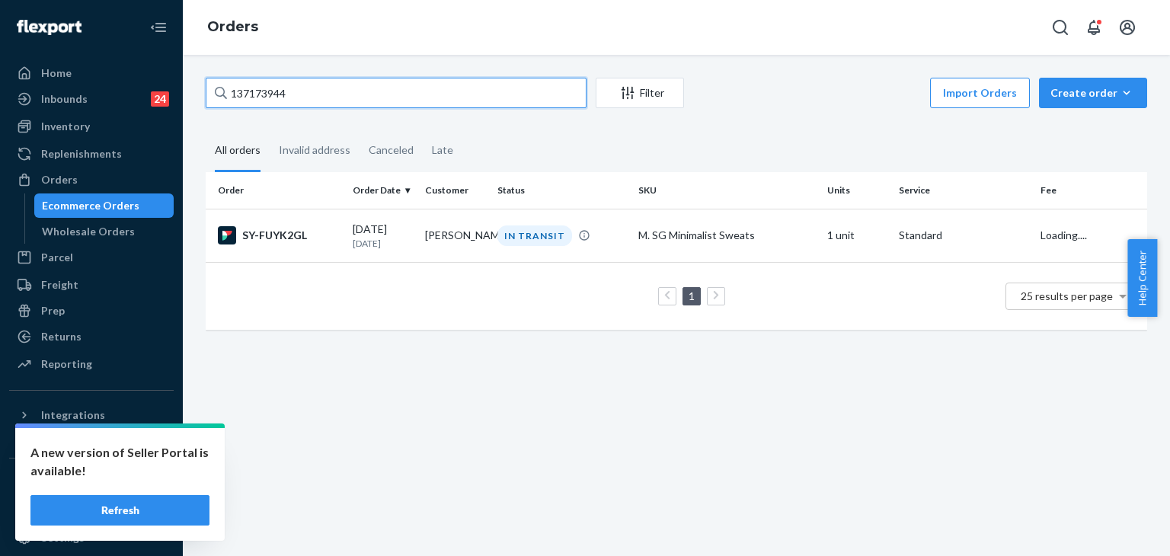
drag, startPoint x: 252, startPoint y: 71, endPoint x: 108, endPoint y: 40, distance: 147.3
click at [108, 40] on div "Home Inbounds 24 Shipping Plans Problems 24 Inventory Products Replenishments O…" at bounding box center [585, 278] width 1170 height 556
paste input "207606"
type input "137207606"
click at [307, 241] on div "SY8KNVL2XX" at bounding box center [279, 235] width 123 height 18
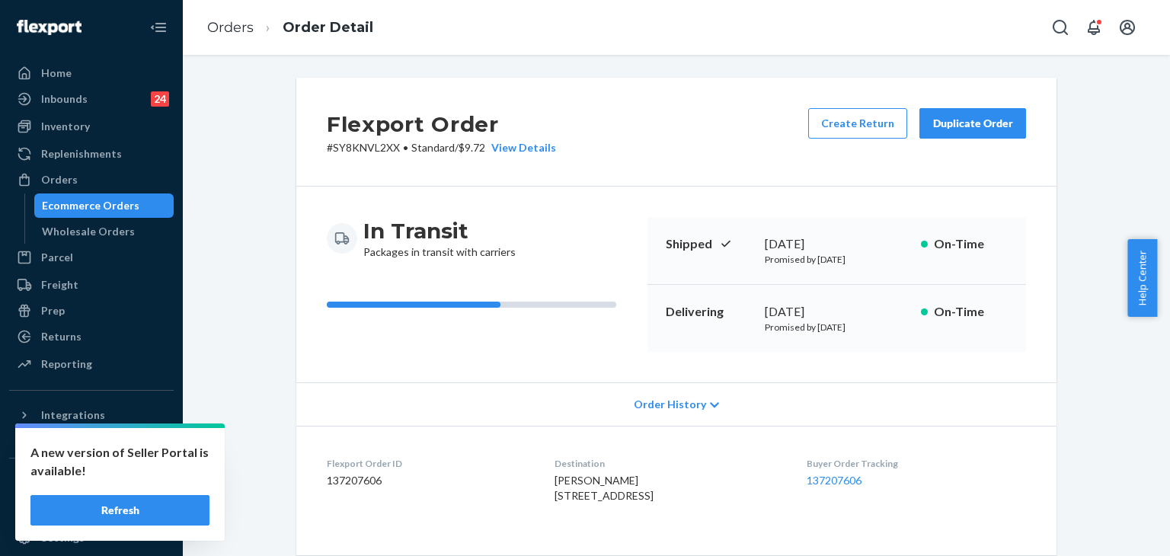
click at [554, 479] on span "[PERSON_NAME] [STREET_ADDRESS]" at bounding box center [603, 488] width 99 height 28
drag, startPoint x: 543, startPoint y: 477, endPoint x: 683, endPoint y: 477, distance: 140.1
click at [683, 477] on div "[PERSON_NAME] [STREET_ADDRESS]" at bounding box center [667, 488] width 227 height 30
copy span "[PERSON_NAME]"
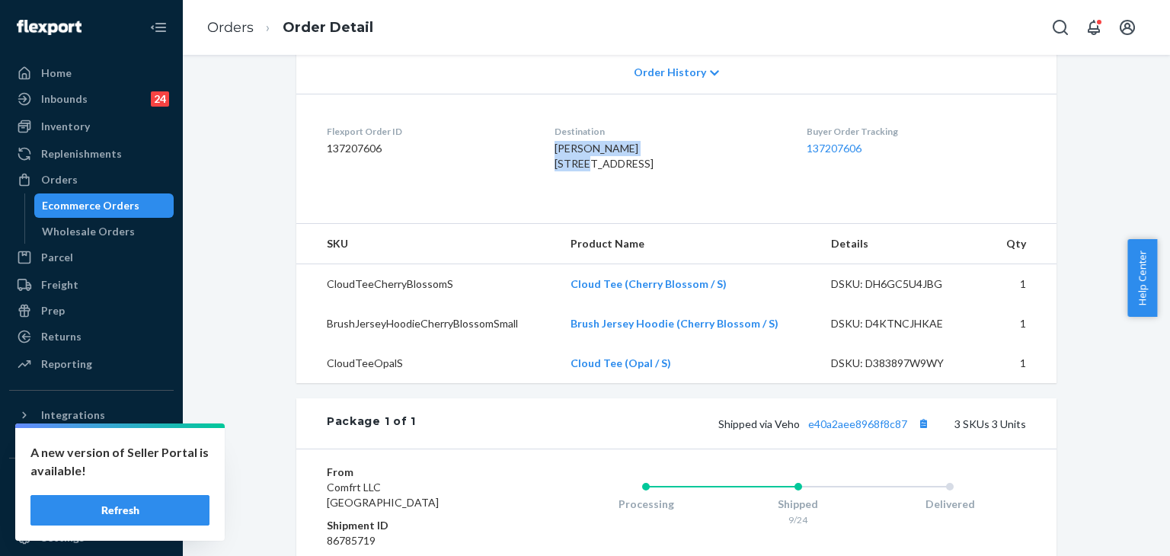
scroll to position [457, 0]
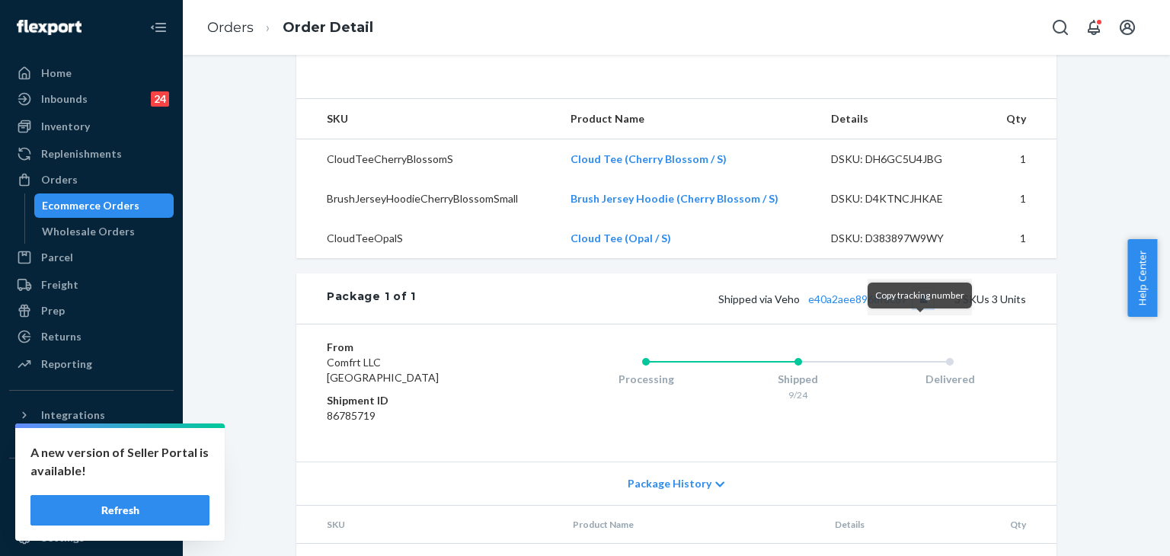
click at [916, 308] on button "Copy tracking number" at bounding box center [923, 299] width 20 height 20
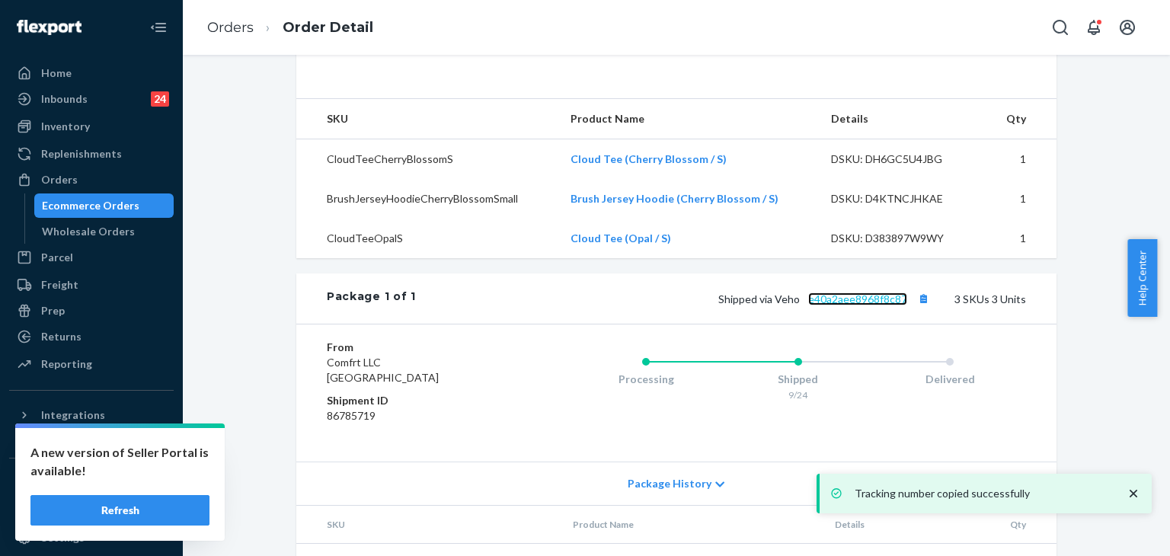
click at [856, 305] on link "e40a2aee8968f8c87" at bounding box center [857, 298] width 99 height 13
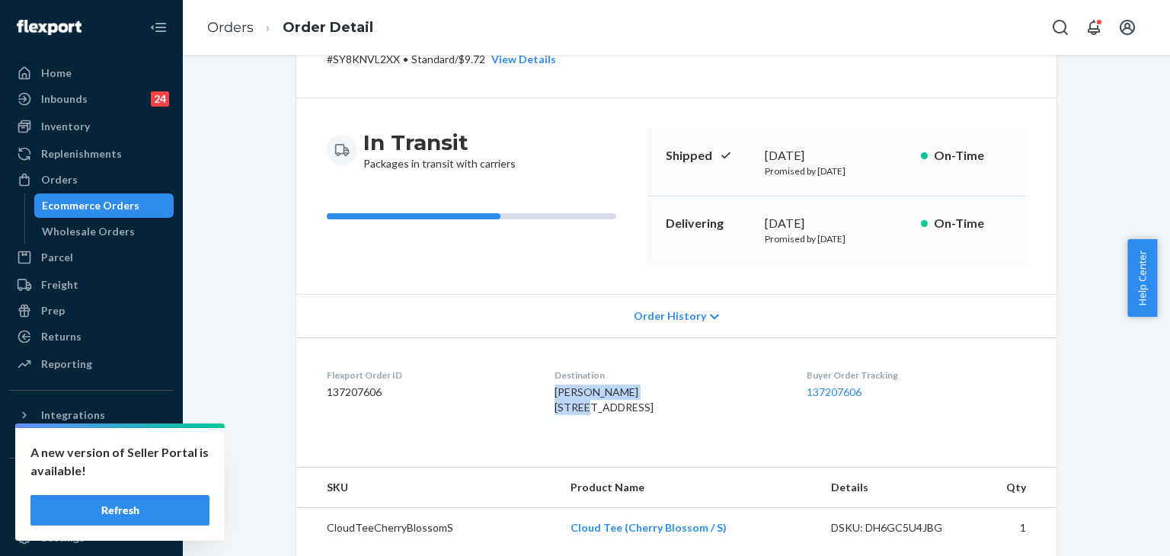
scroll to position [0, 0]
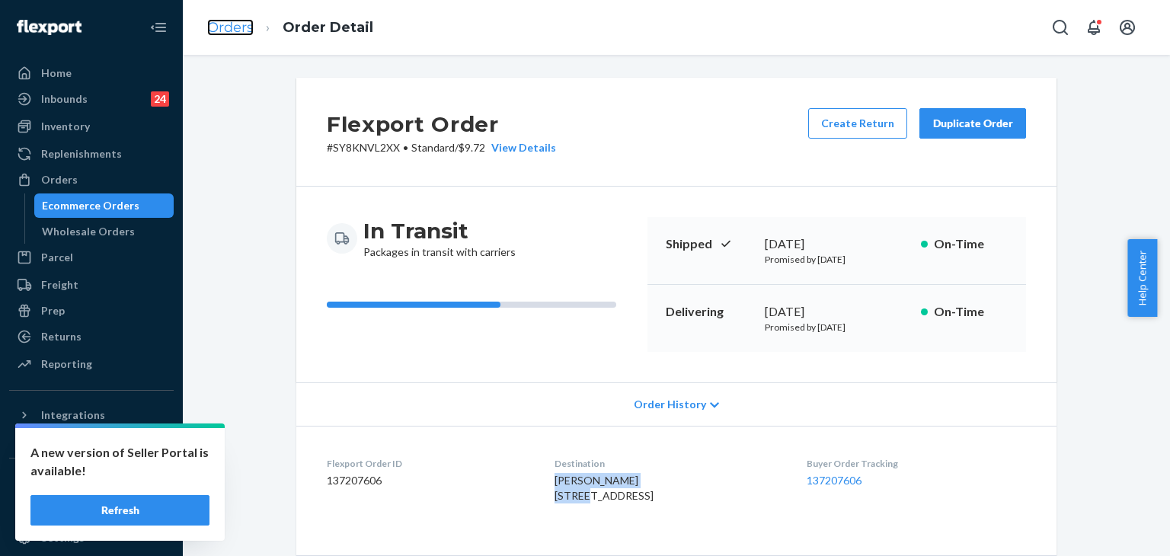
click at [231, 27] on link "Orders" at bounding box center [230, 27] width 46 height 17
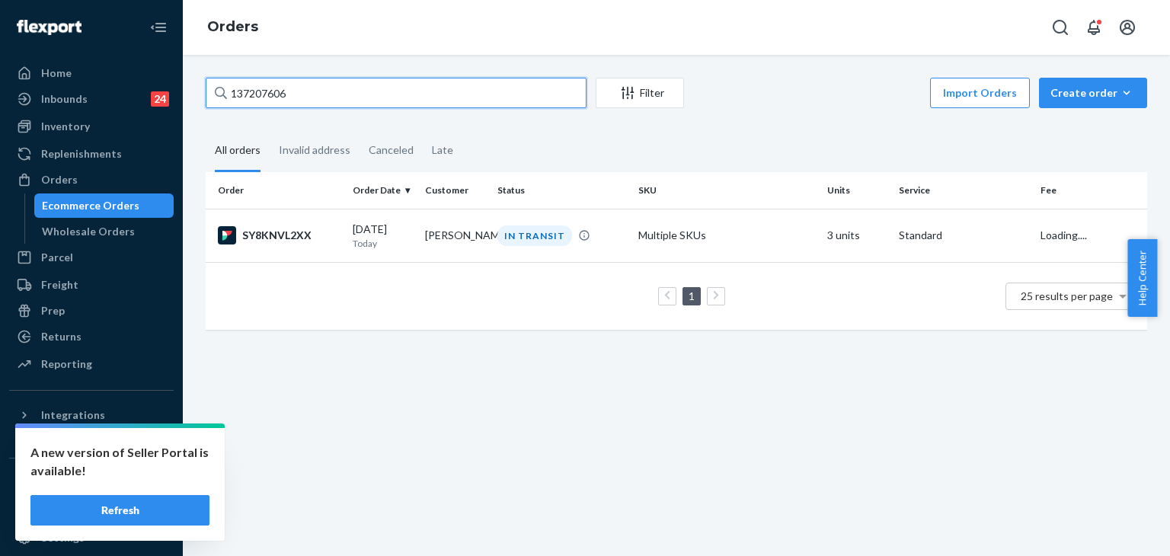
drag, startPoint x: 330, startPoint y: 94, endPoint x: 113, endPoint y: 45, distance: 223.1
click at [113, 45] on div "Home Inbounds 24 Shipping Plans Problems 24 Inventory Products Replenishments O…" at bounding box center [585, 278] width 1170 height 556
paste input "8232"
drag, startPoint x: 334, startPoint y: 89, endPoint x: 148, endPoint y: 88, distance: 186.5
click at [136, 85] on div "Home Inbounds 24 Shipping Plans Problems 24 Inventory Products Replenishments O…" at bounding box center [585, 278] width 1170 height 556
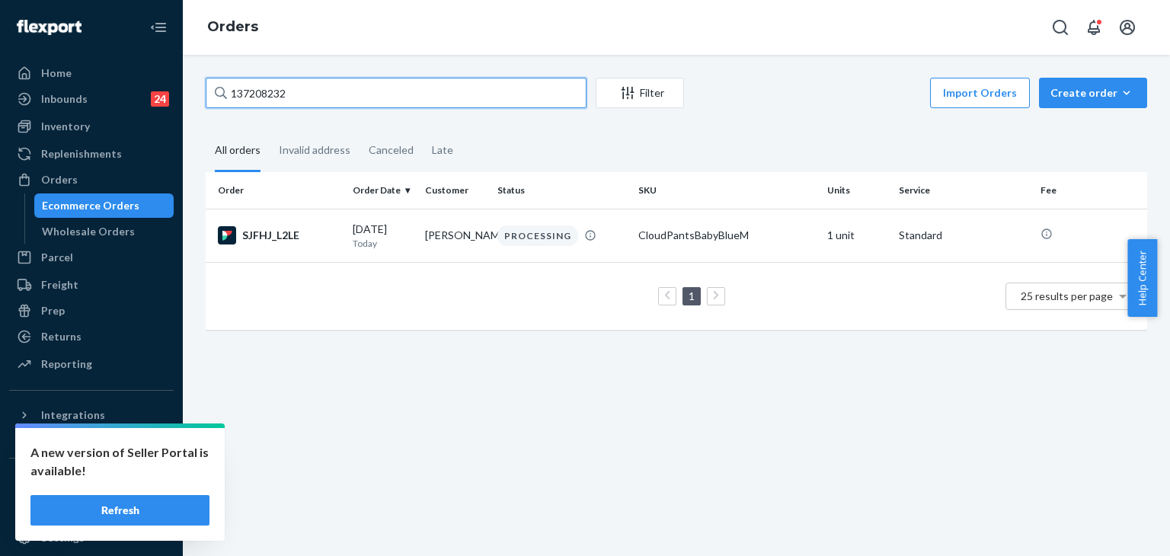
paste input "713"
type input "137208713"
click at [528, 366] on div "137208713 Filter Import Orders Create order Ecommerce order Removal order All o…" at bounding box center [676, 305] width 987 height 501
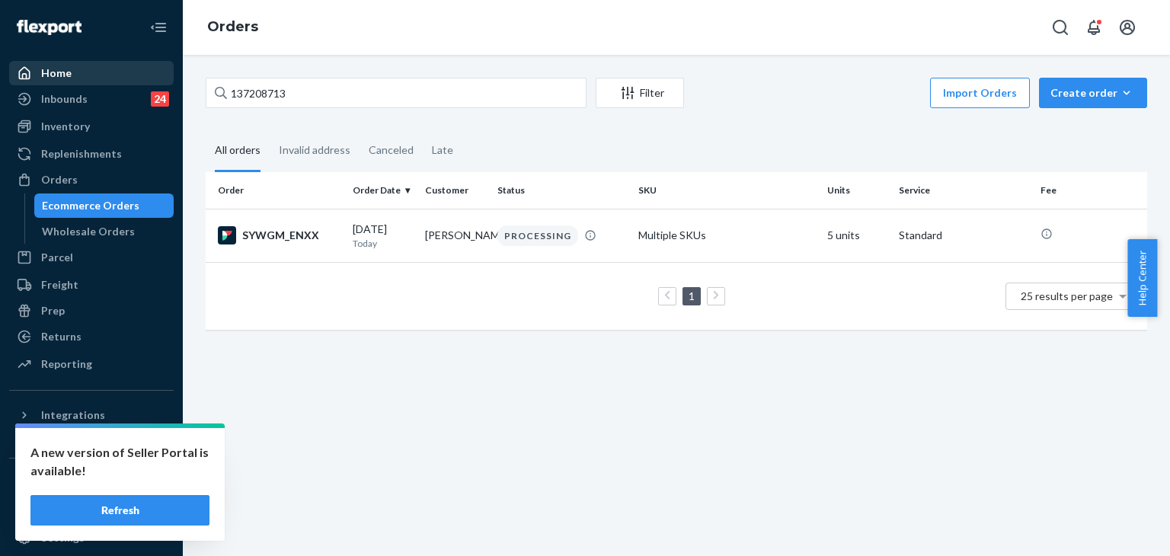
click at [77, 72] on div "Home" at bounding box center [91, 72] width 161 height 21
